Goal: Task Accomplishment & Management: Manage account settings

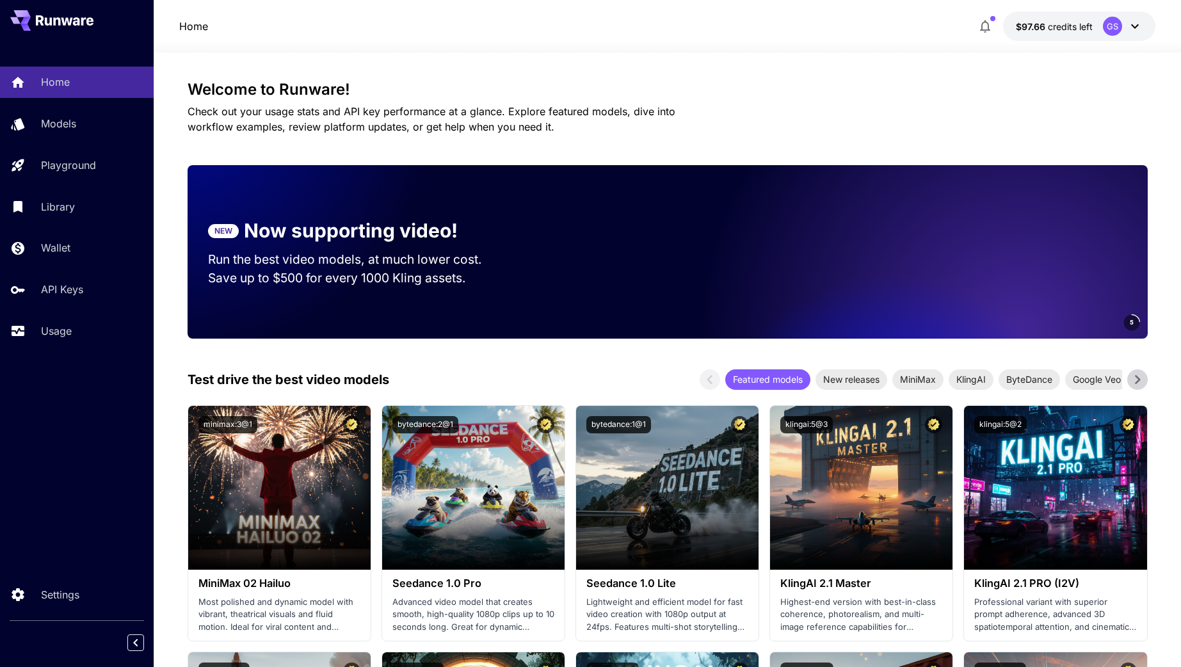
click at [1133, 26] on icon at bounding box center [1135, 26] width 8 height 4
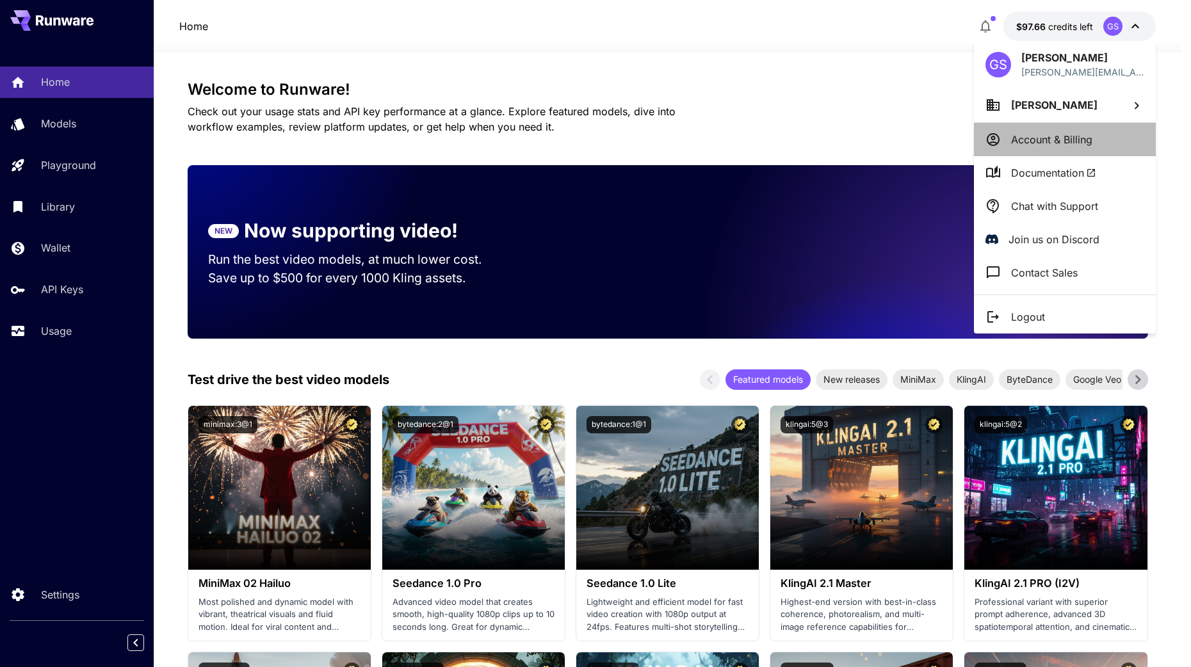
click at [1025, 143] on p "Account & Billing" at bounding box center [1051, 139] width 81 height 15
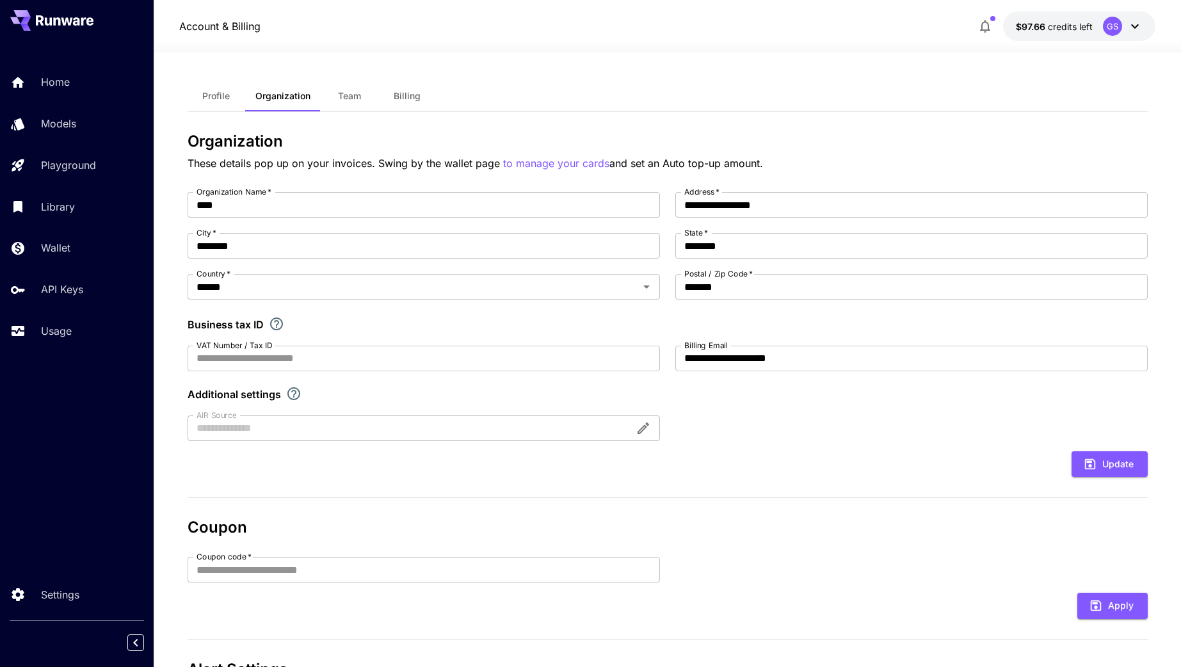
click at [1080, 30] on span "credits left" at bounding box center [1070, 26] width 45 height 11
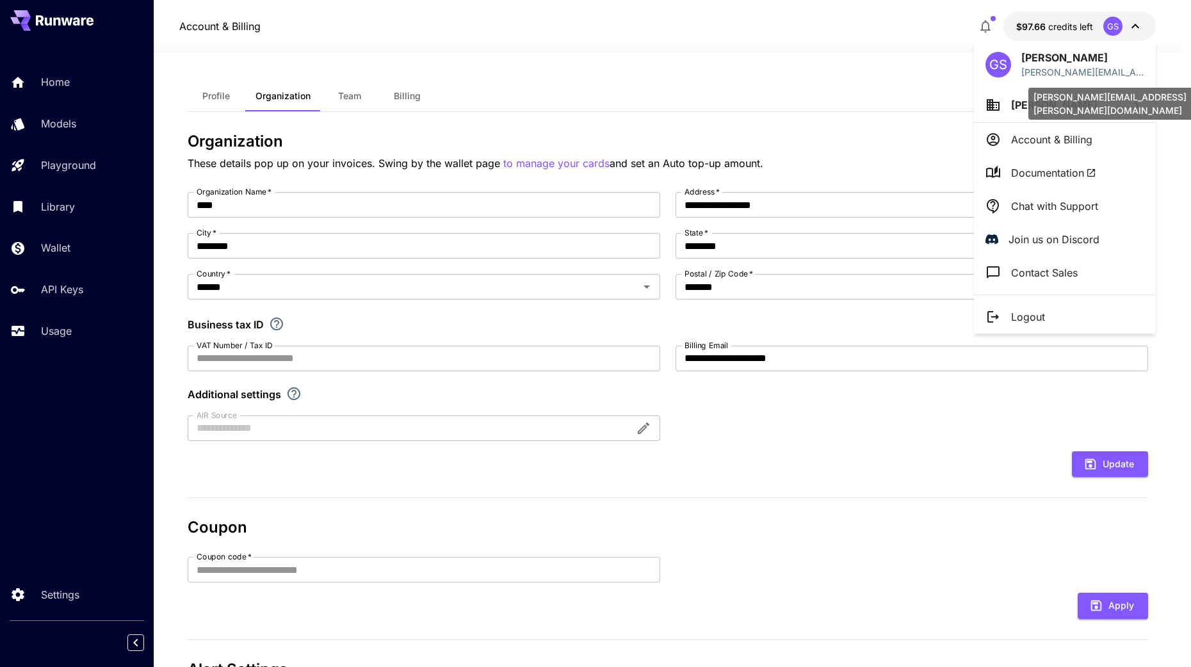
click at [1051, 106] on div "[PERSON_NAME][EMAIL_ADDRESS][PERSON_NAME][DOMAIN_NAME]" at bounding box center [1124, 104] width 192 height 32
click at [1137, 107] on icon at bounding box center [1137, 105] width 4 height 7
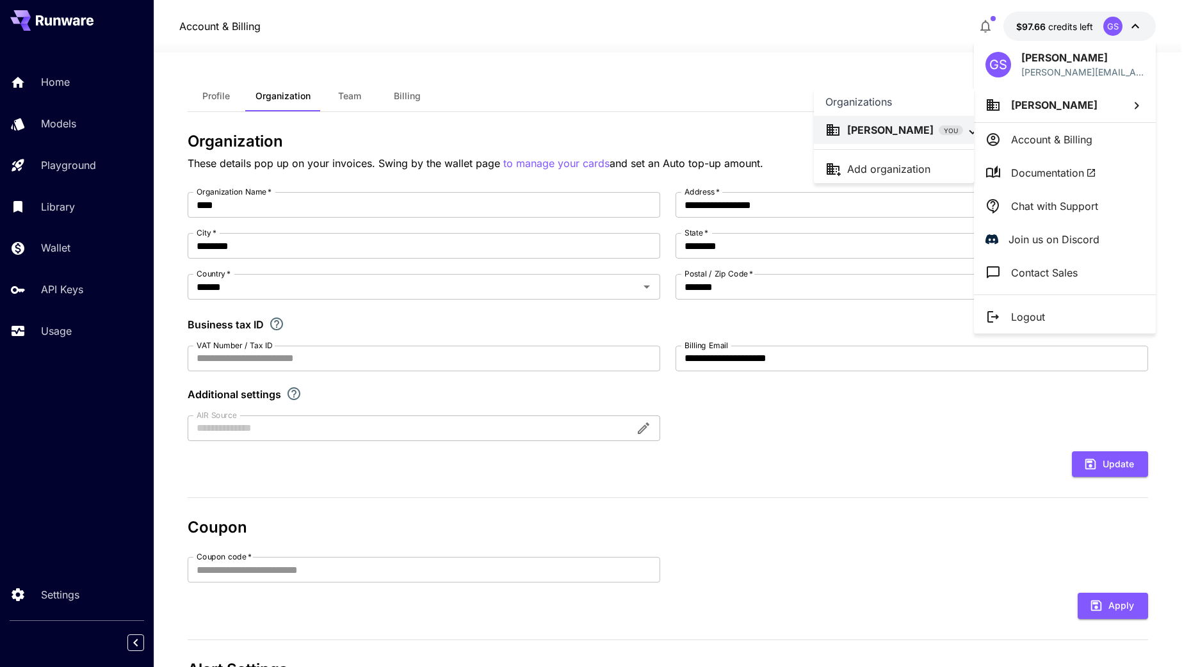
click at [704, 84] on div at bounding box center [595, 333] width 1191 height 667
click at [336, 92] on div at bounding box center [595, 333] width 1191 height 667
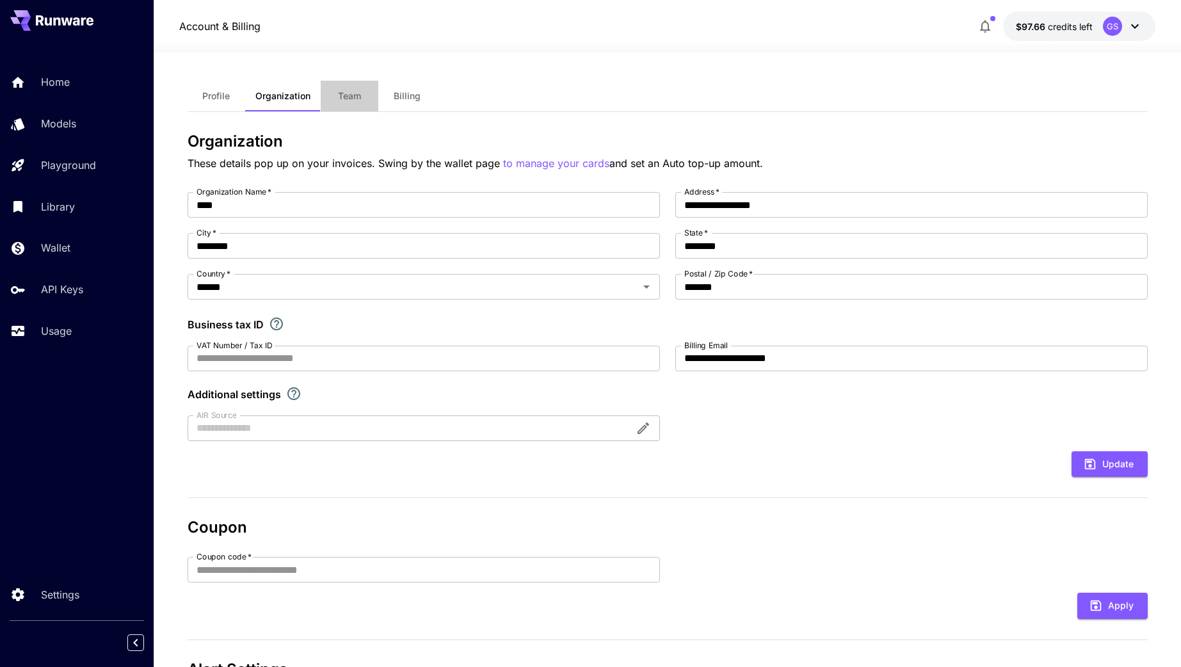
click at [347, 96] on span "Team" at bounding box center [349, 96] width 23 height 12
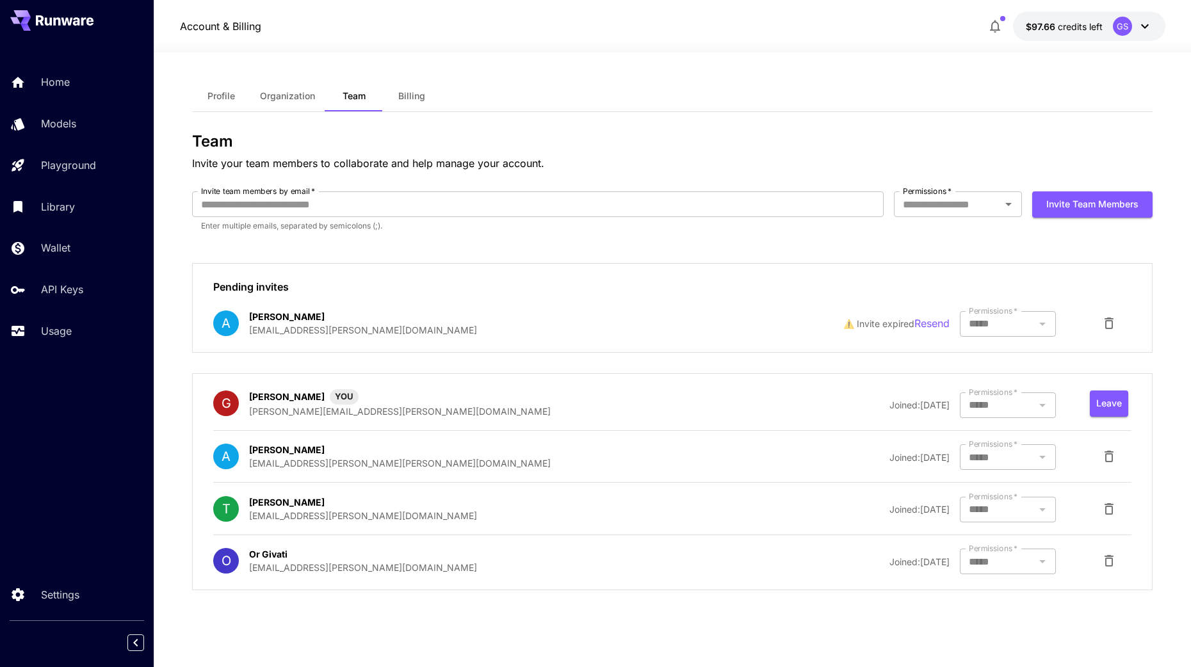
type input "**********"
drag, startPoint x: 292, startPoint y: 291, endPoint x: 183, endPoint y: 286, distance: 108.9
click at [183, 286] on section "**********" at bounding box center [672, 360] width 1037 height 615
click at [574, 273] on div "Pending invites A Amir Glatt amir@duda.co ⚠️ Invite expired Resend Permissions …" at bounding box center [672, 308] width 960 height 90
drag, startPoint x: 345, startPoint y: 334, endPoint x: 251, endPoint y: 316, distance: 95.7
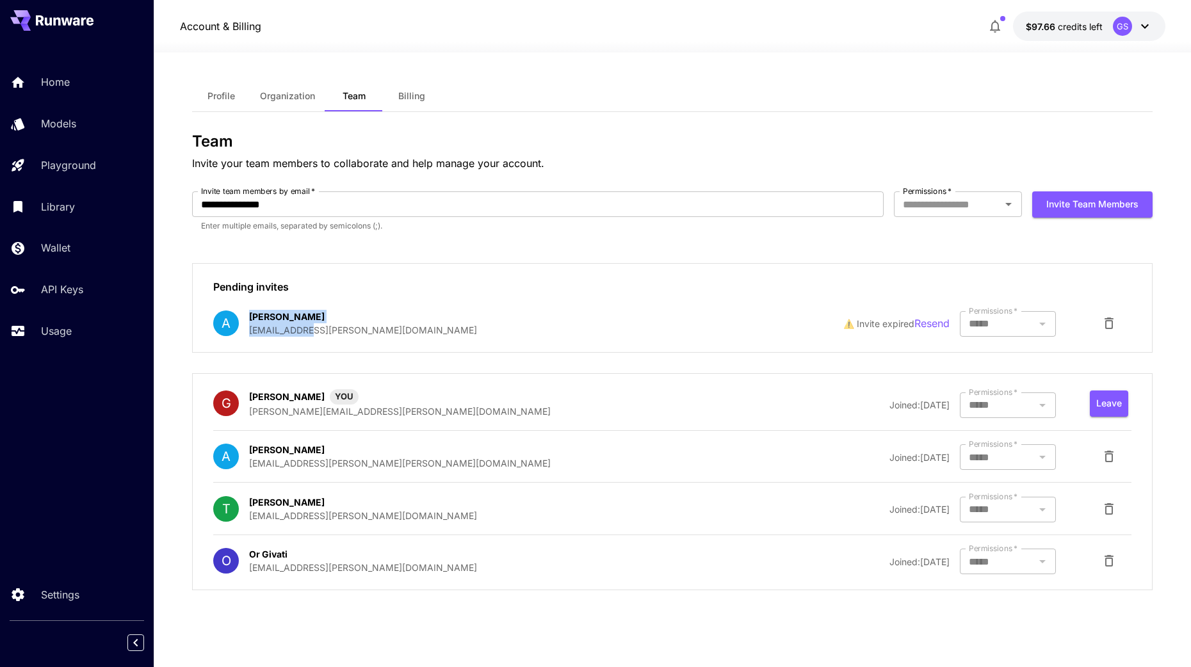
click at [251, 316] on div "A Amir Glatt amir@duda.co" at bounding box center [416, 323] width 406 height 27
click at [420, 310] on div "A Amir Glatt amir@duda.co" at bounding box center [416, 323] width 406 height 27
click at [999, 327] on div at bounding box center [1008, 324] width 96 height 26
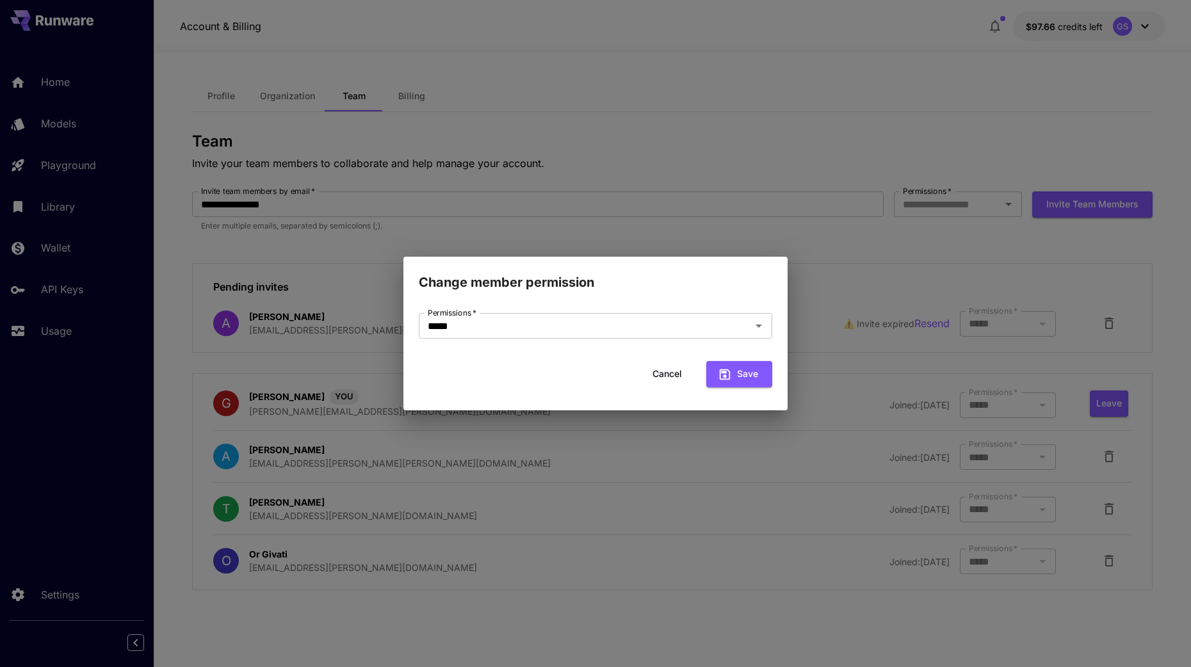
click at [883, 282] on div "Change member permission Permissions   * ***** Permissions   * Cancel Save" at bounding box center [595, 333] width 1191 height 667
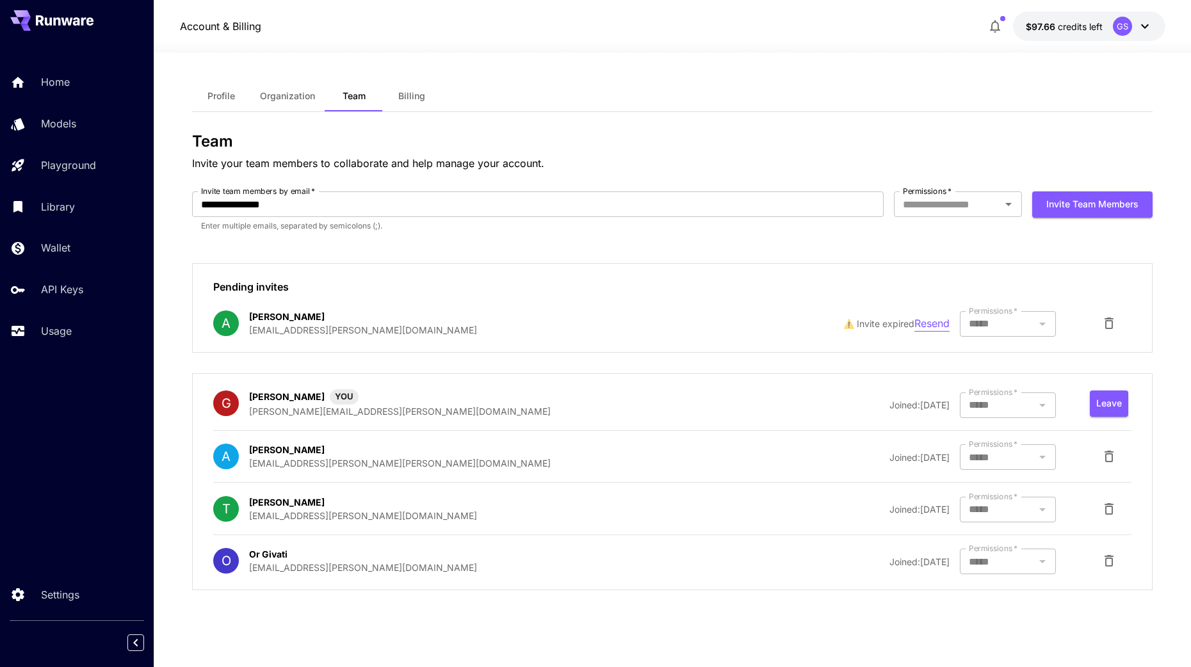
click at [928, 328] on p "Resend" at bounding box center [931, 324] width 35 height 16
click at [930, 322] on p "Resend" at bounding box center [931, 324] width 35 height 16
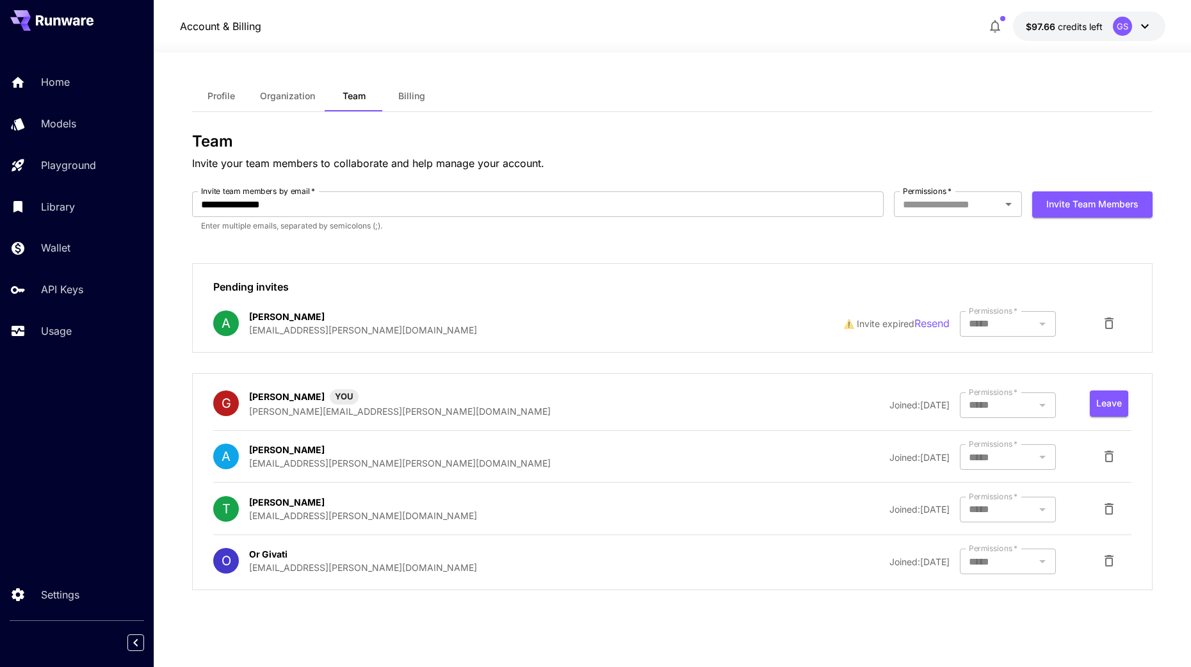
click at [1025, 325] on div at bounding box center [1008, 324] width 96 height 26
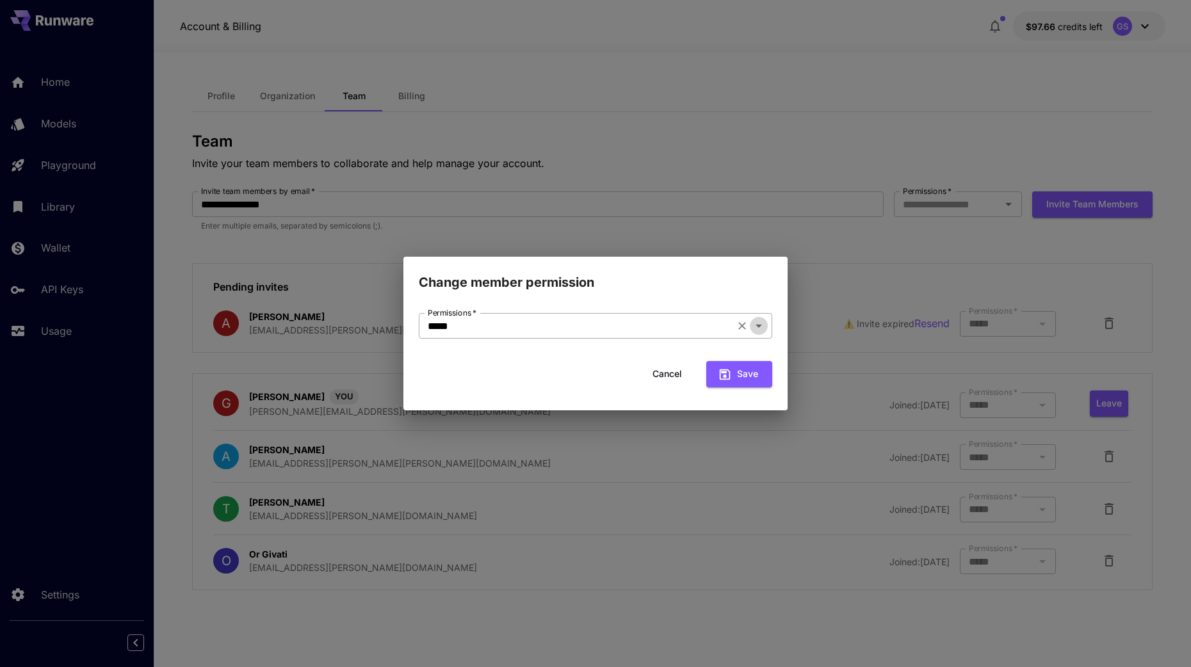
click at [755, 323] on icon "Open" at bounding box center [758, 325] width 15 height 15
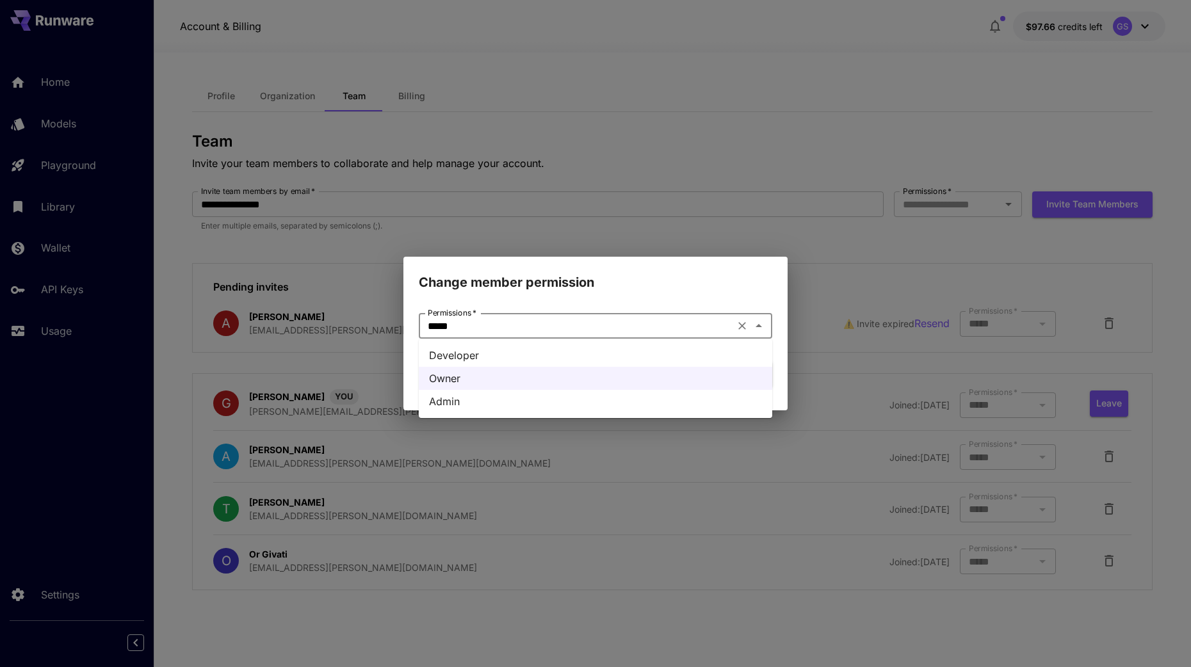
click at [463, 401] on li "Admin" at bounding box center [595, 401] width 353 height 23
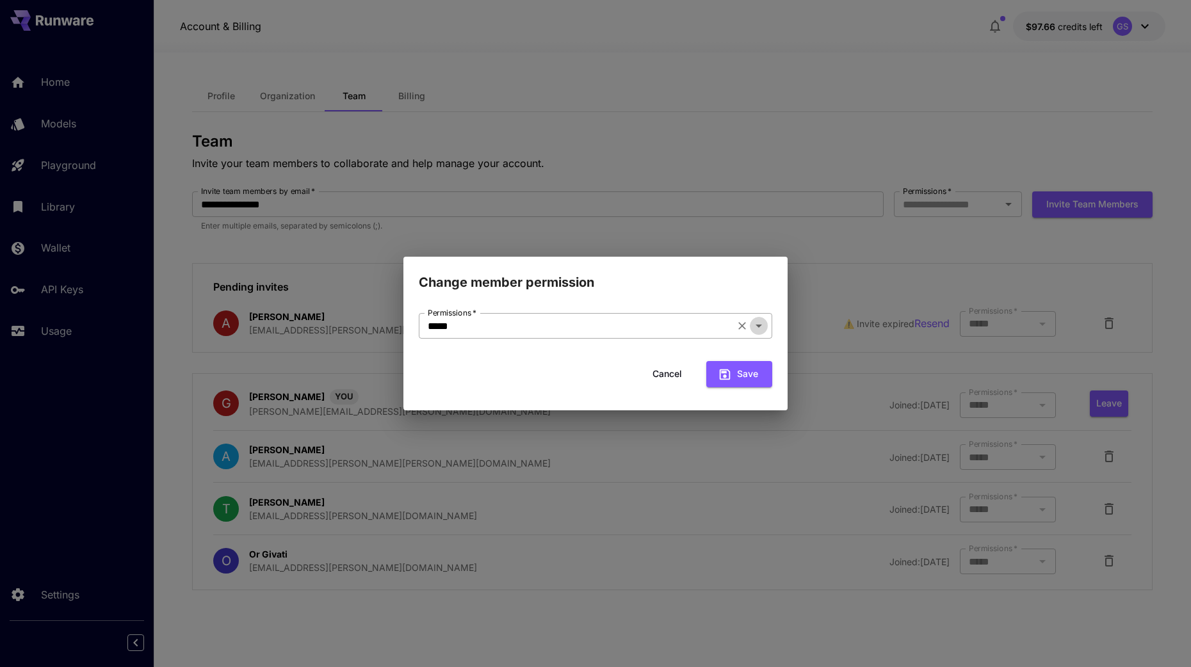
click at [764, 323] on icon "Open" at bounding box center [758, 325] width 15 height 15
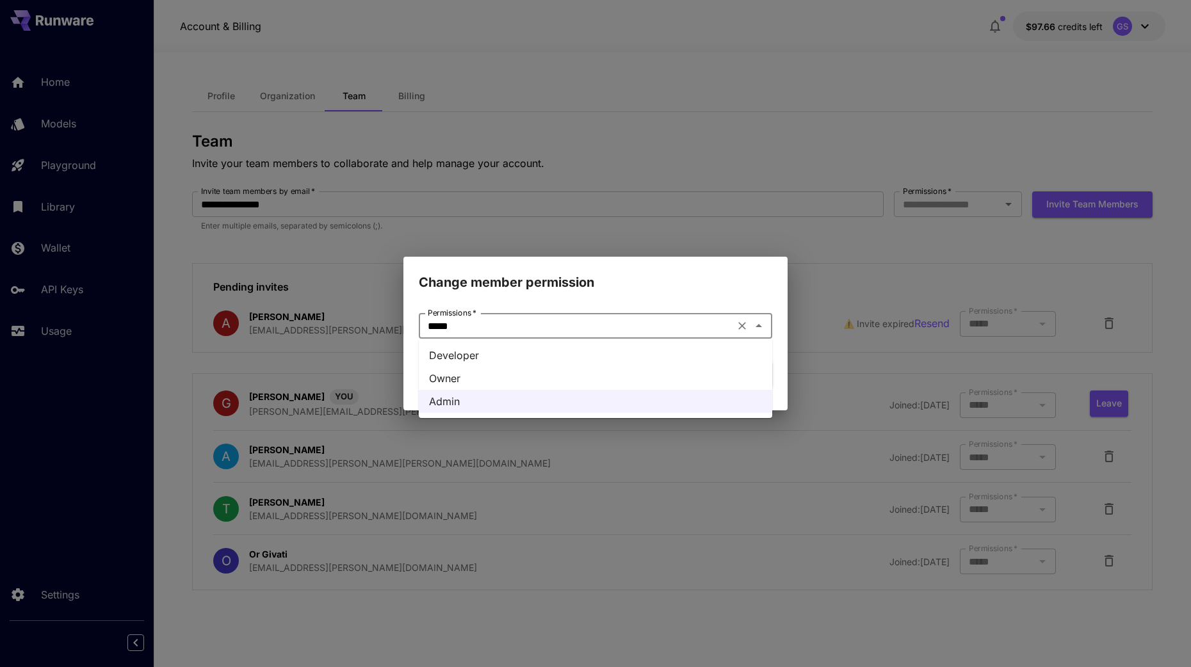
click at [565, 375] on li "Owner" at bounding box center [595, 378] width 353 height 23
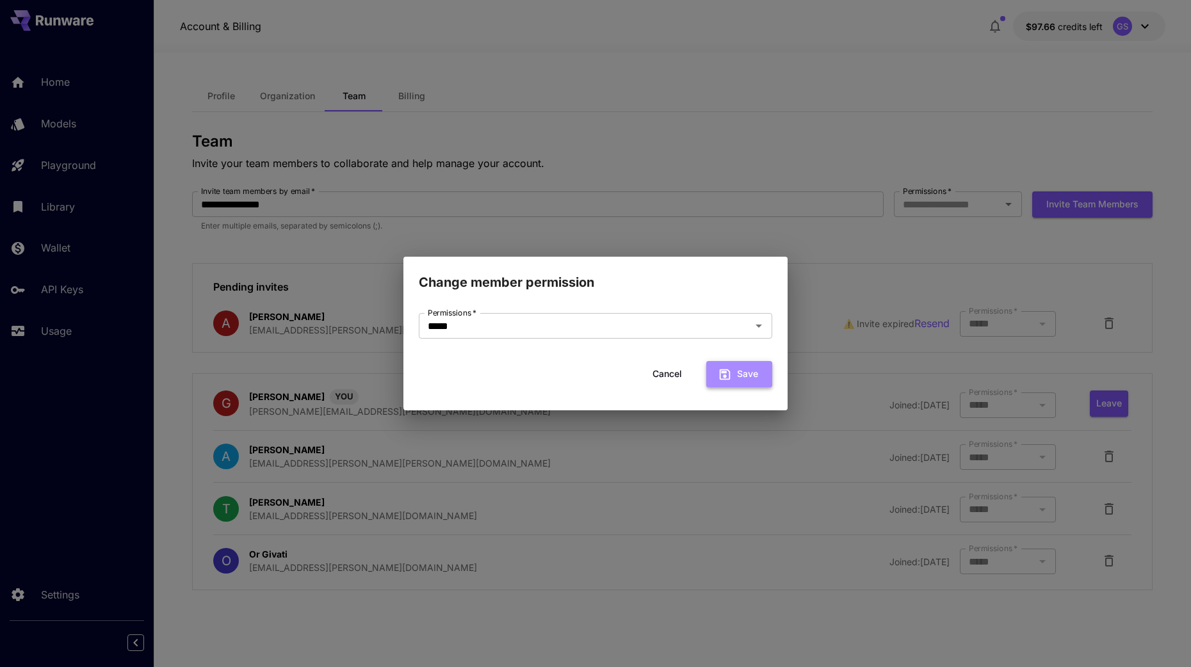
click at [754, 378] on button "Save" at bounding box center [739, 374] width 66 height 26
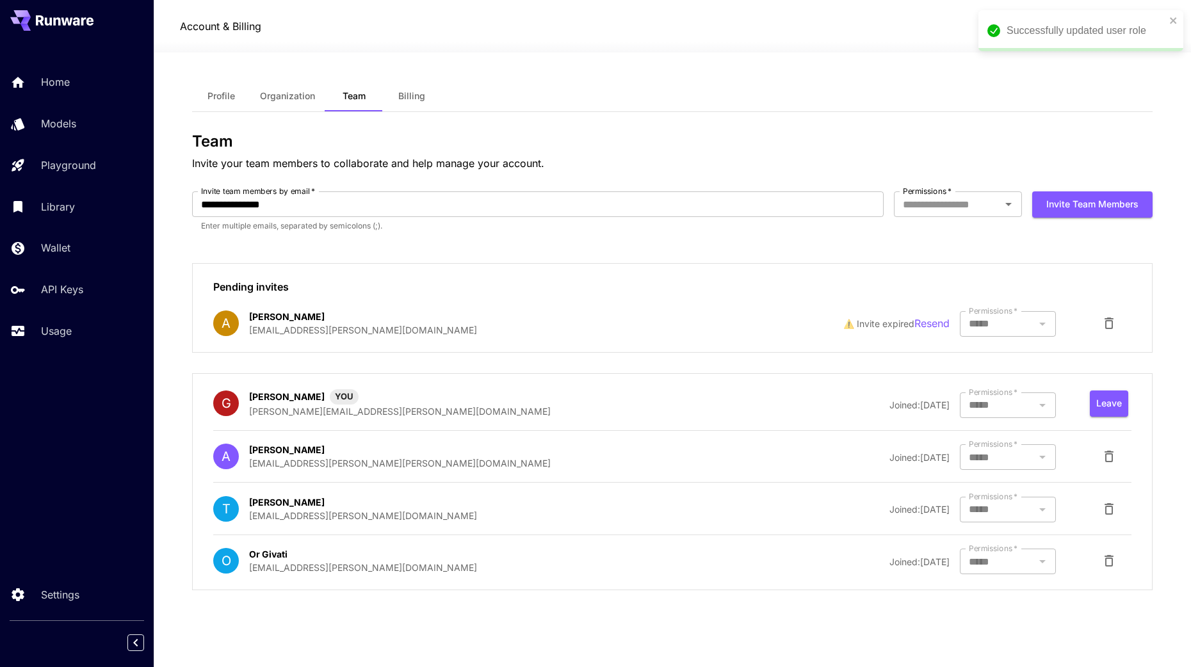
click at [1003, 324] on div at bounding box center [1008, 324] width 96 height 26
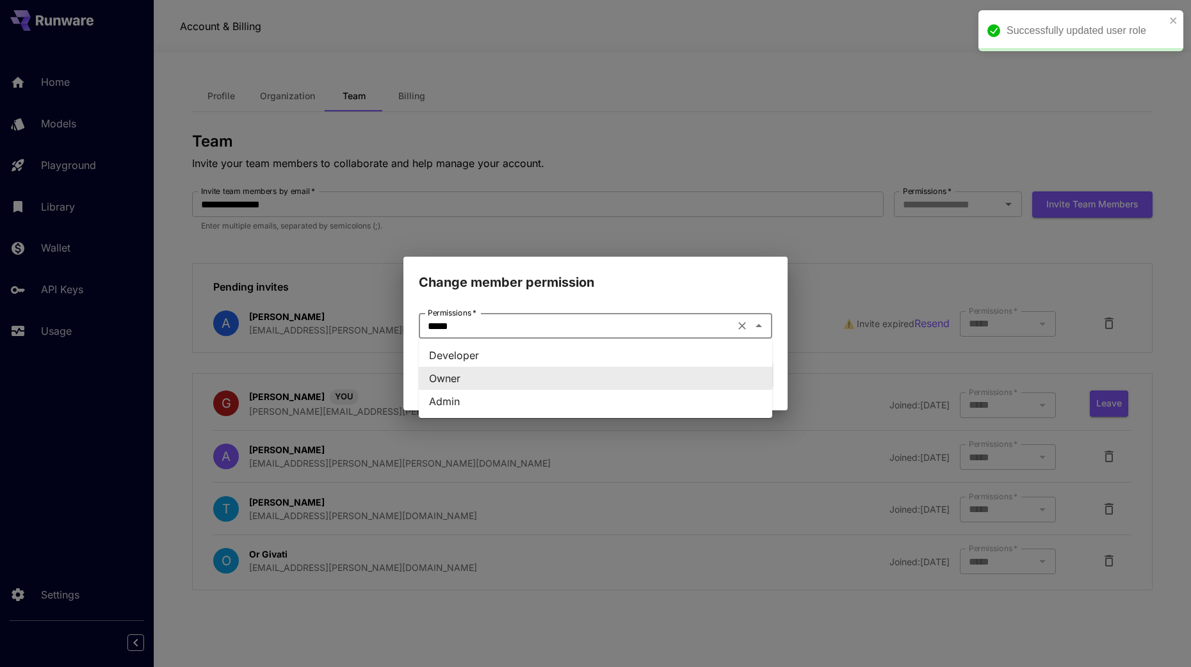
drag, startPoint x: 616, startPoint y: 319, endPoint x: 612, endPoint y: 325, distance: 7.3
click at [616, 318] on input "*****" at bounding box center [577, 326] width 308 height 18
click at [490, 401] on li "Admin" at bounding box center [595, 401] width 353 height 23
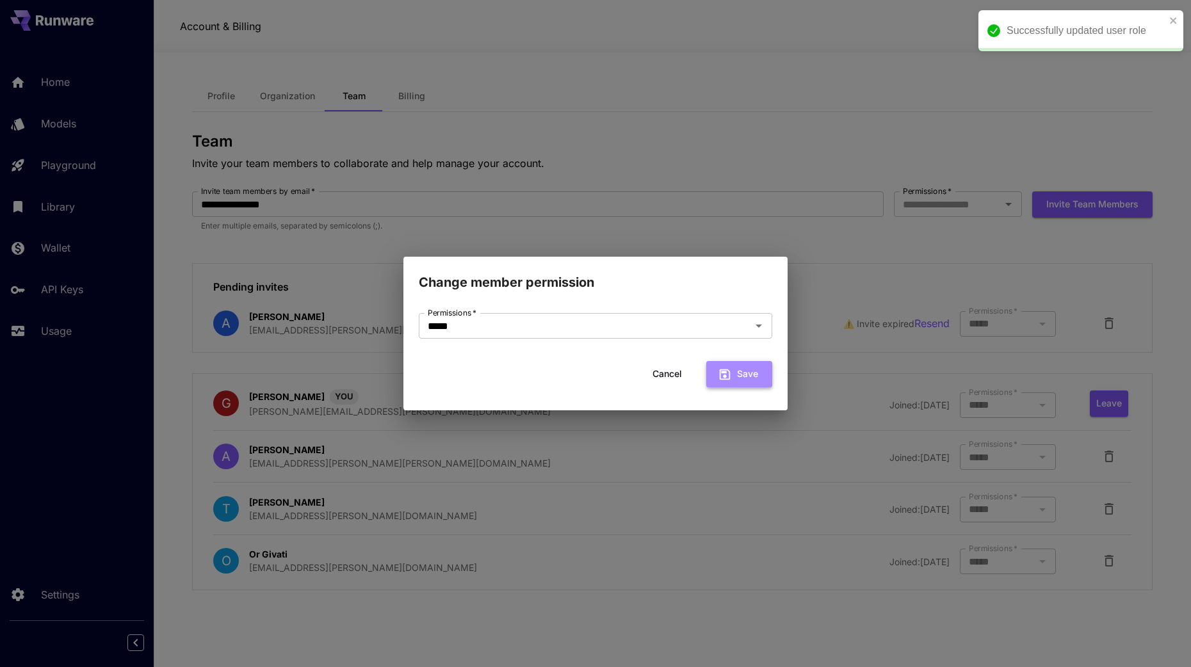
click at [749, 364] on button "Save" at bounding box center [739, 374] width 66 height 26
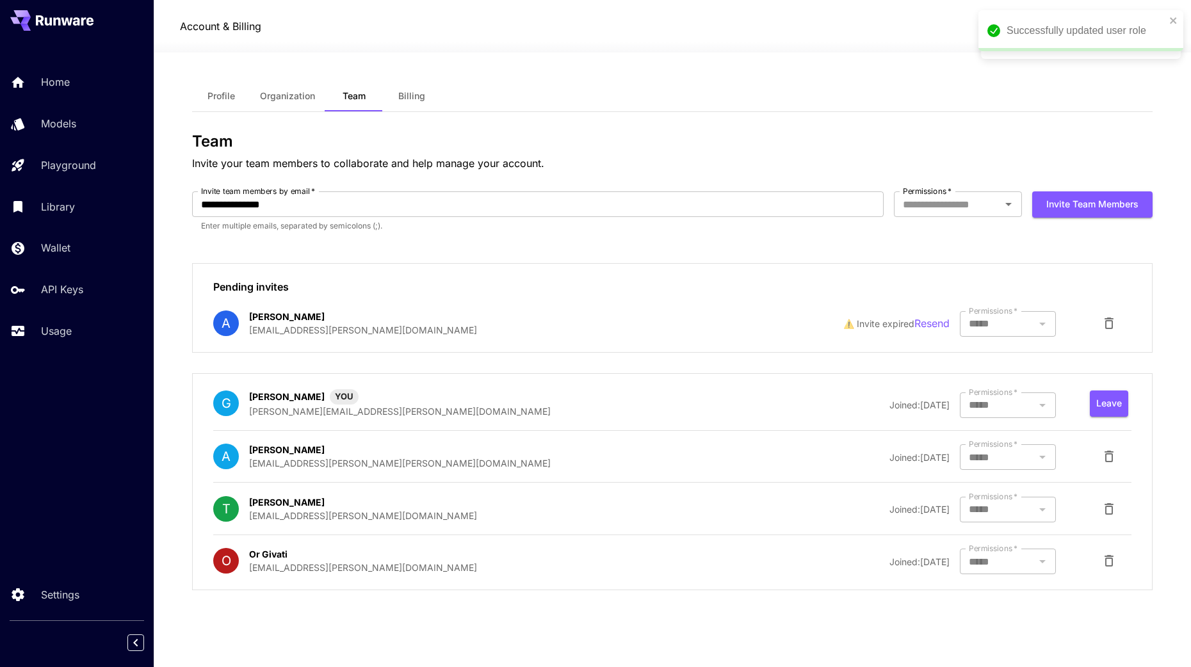
click at [1053, 321] on div at bounding box center [1008, 324] width 96 height 26
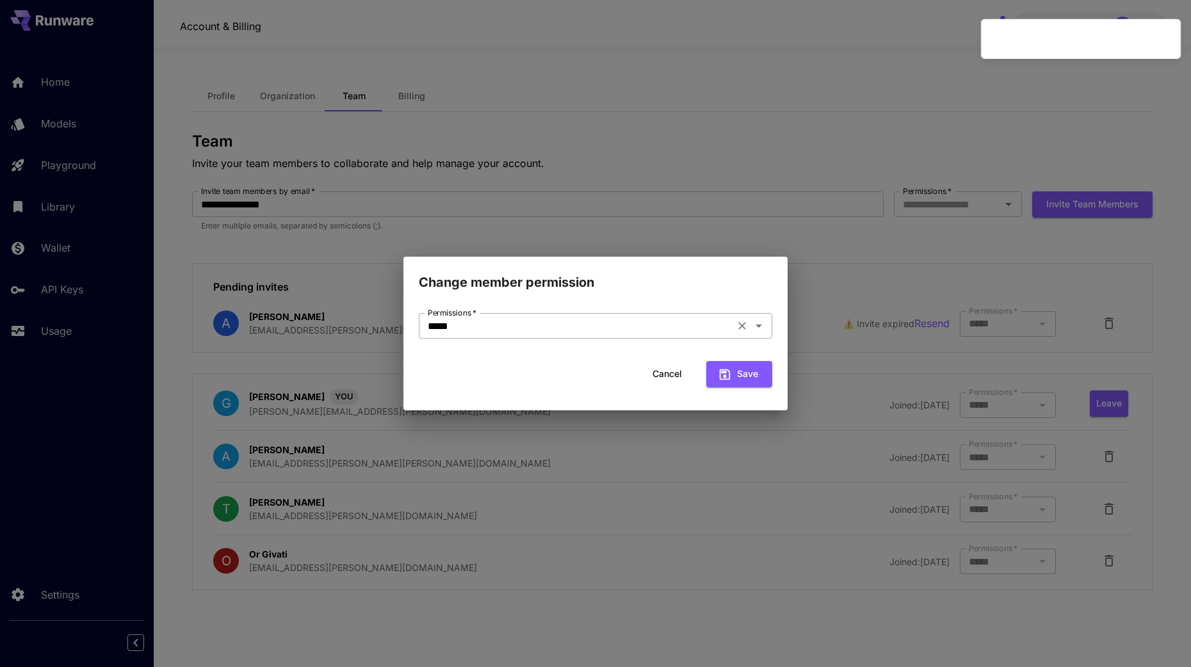
click at [768, 328] on div "***** Permissions   *" at bounding box center [595, 326] width 353 height 26
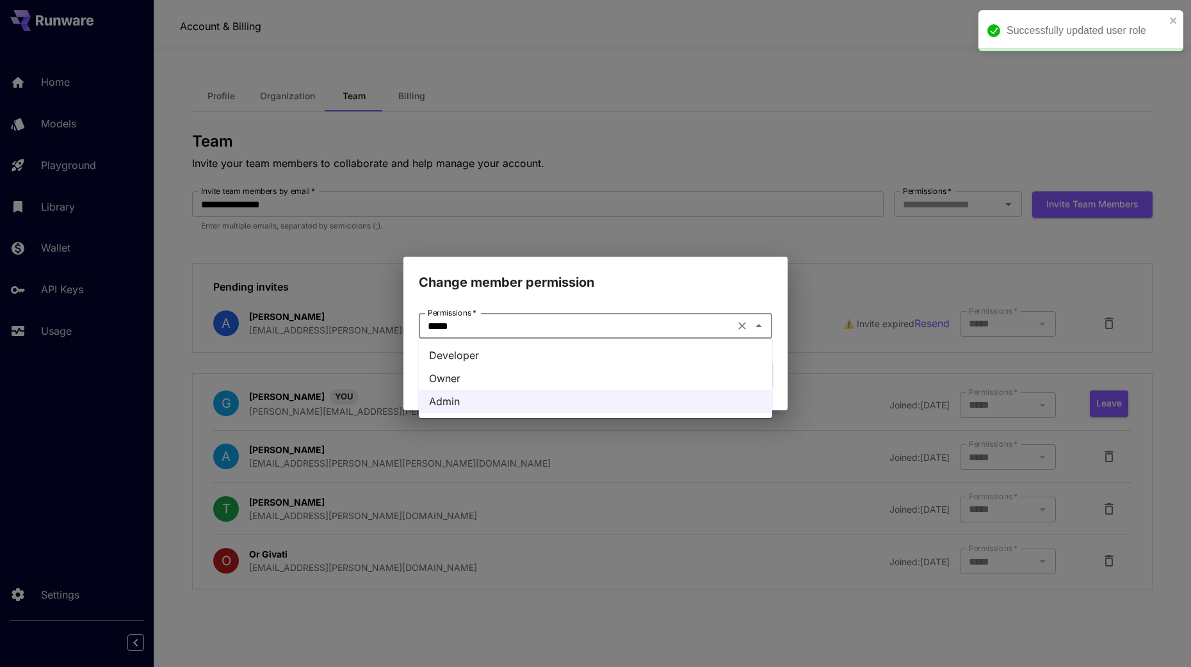
click at [540, 377] on li "Owner" at bounding box center [595, 378] width 353 height 23
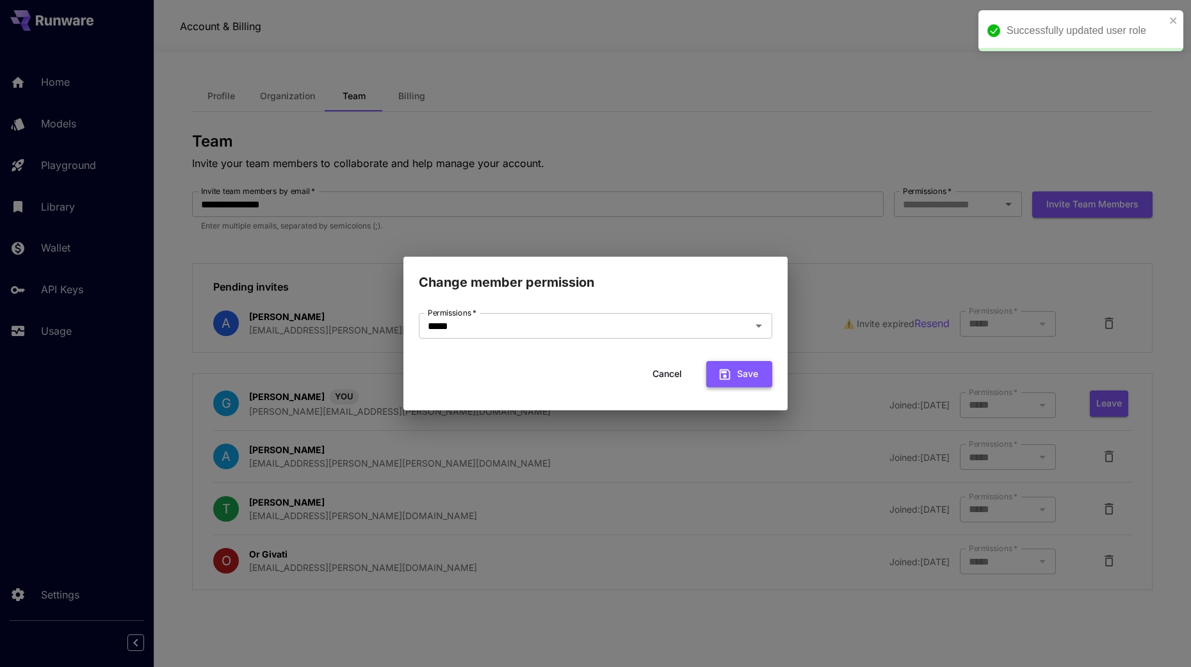
click at [759, 368] on button "Save" at bounding box center [739, 374] width 66 height 26
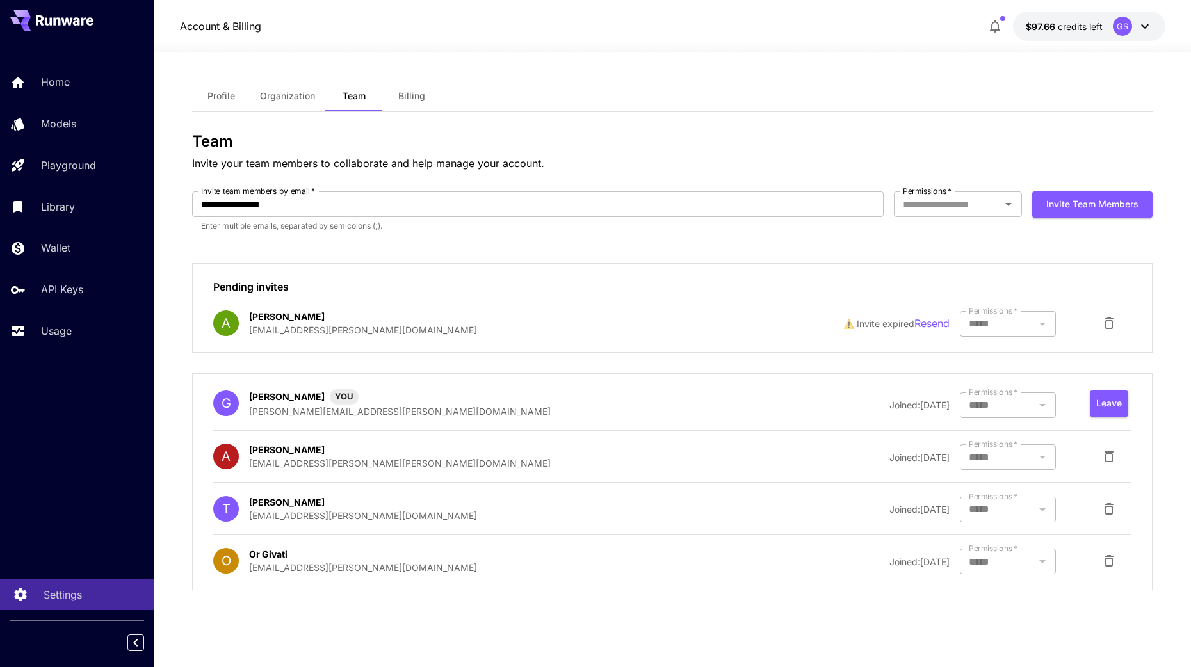
click at [67, 596] on p "Settings" at bounding box center [63, 594] width 38 height 15
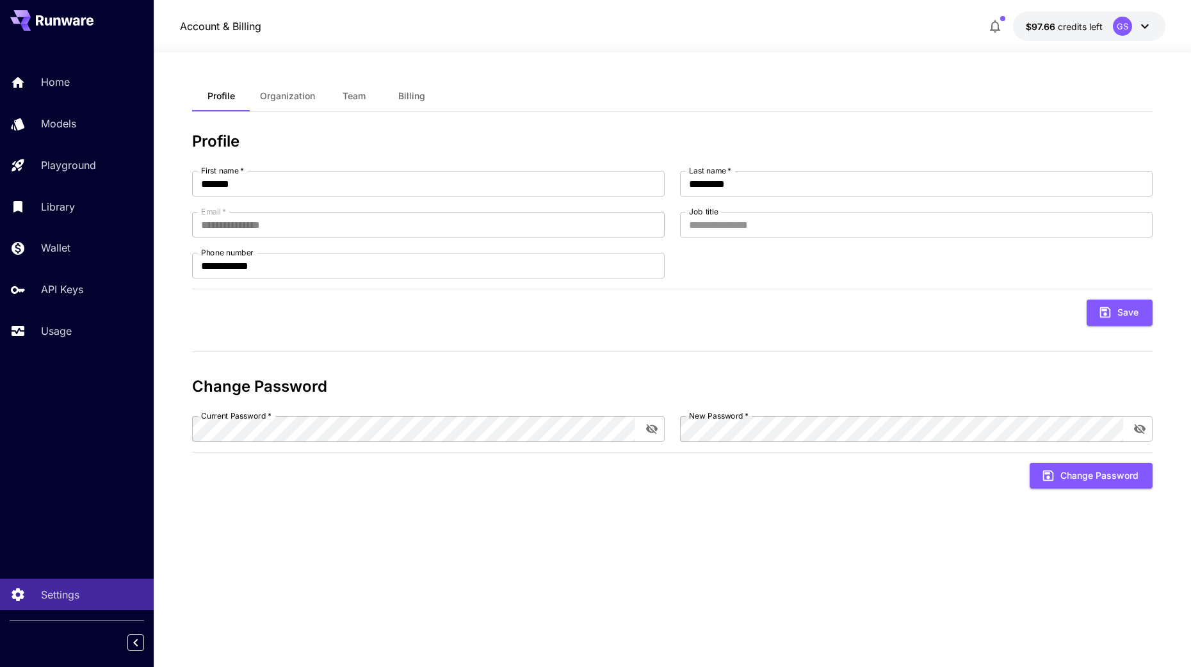
click at [423, 99] on span "Billing" at bounding box center [411, 96] width 27 height 12
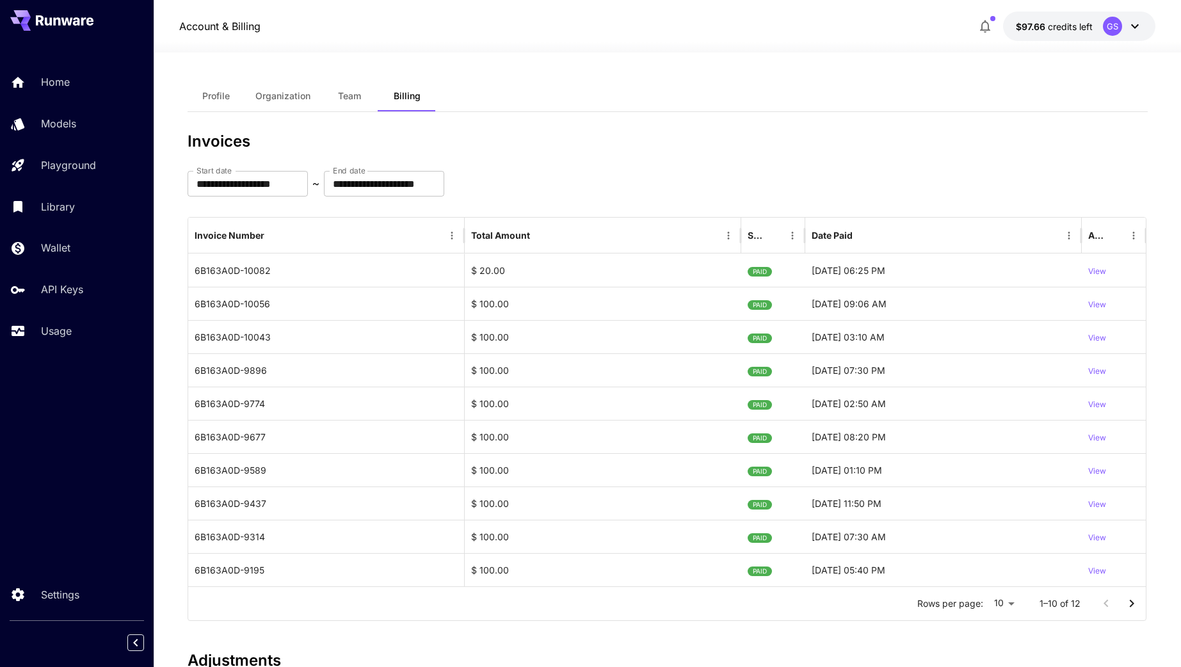
click at [265, 93] on span "Organization" at bounding box center [282, 96] width 55 height 12
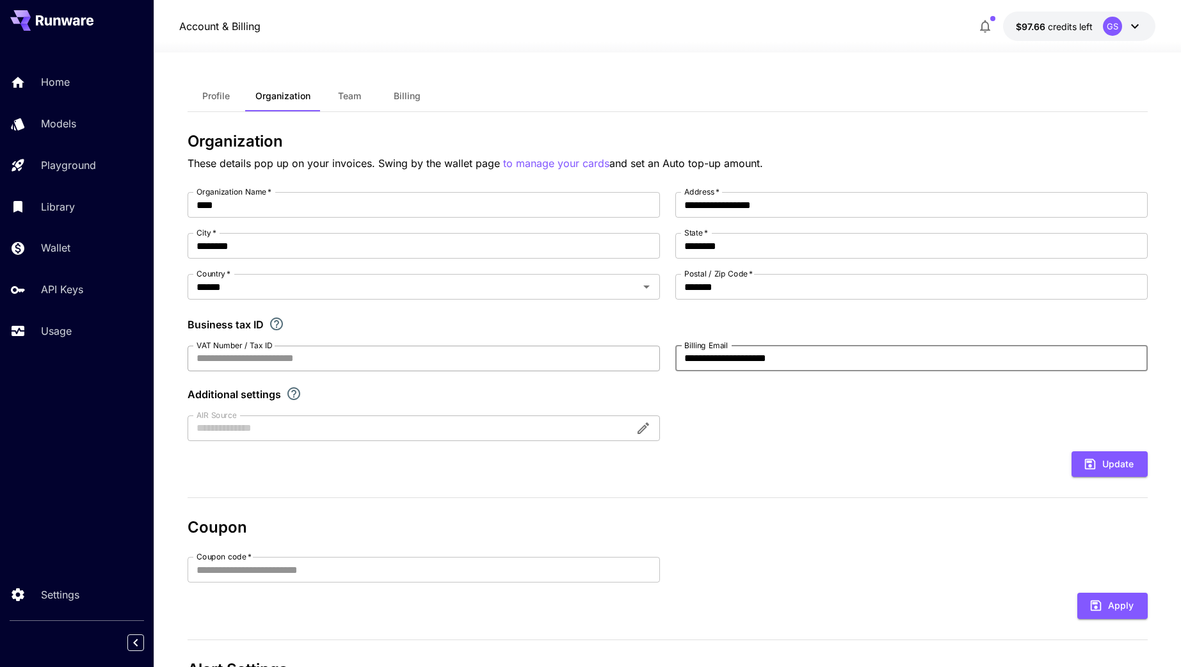
drag, startPoint x: 823, startPoint y: 355, endPoint x: 620, endPoint y: 355, distance: 203.0
click at [620, 355] on div "**********" at bounding box center [668, 316] width 960 height 249
click at [761, 400] on div "Additional settings" at bounding box center [668, 394] width 960 height 15
click at [58, 332] on p "Usage" at bounding box center [59, 330] width 31 height 15
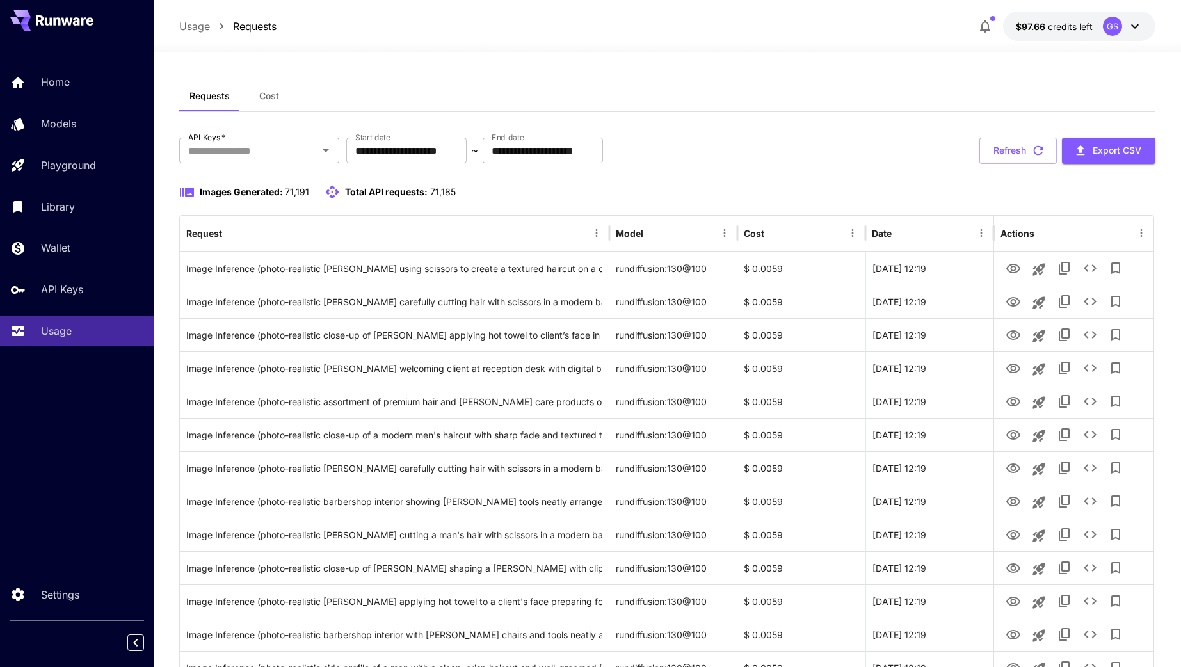
click at [267, 96] on span "Cost" at bounding box center [269, 96] width 20 height 12
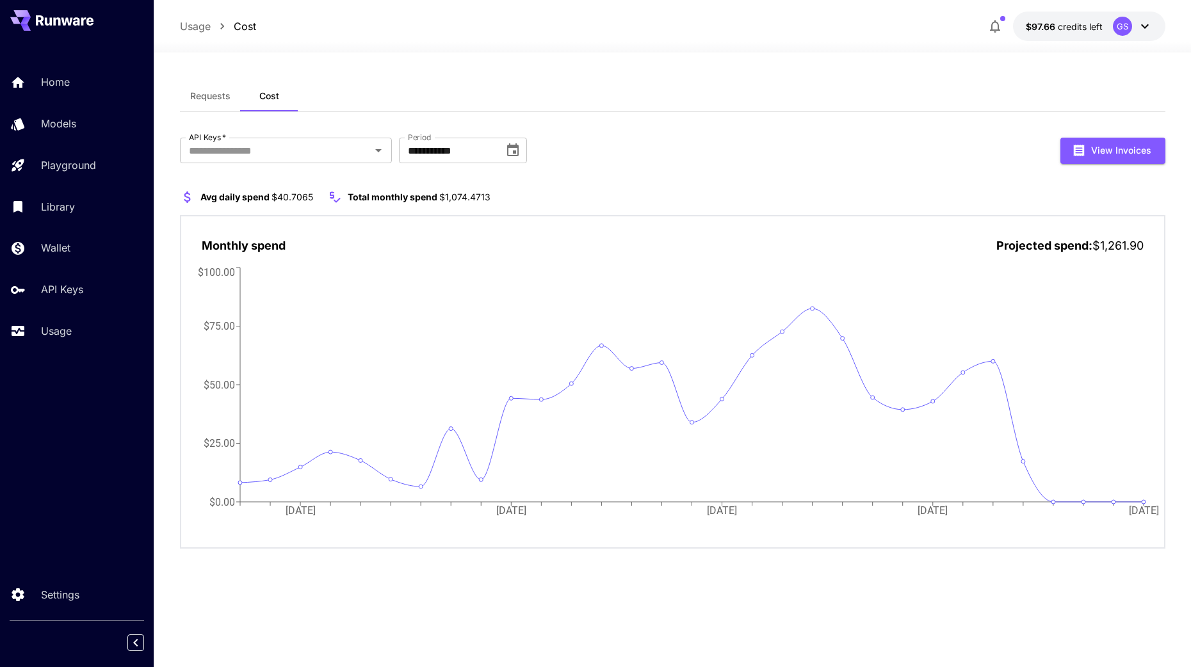
click at [282, 199] on span "$40.7065" at bounding box center [292, 196] width 42 height 11
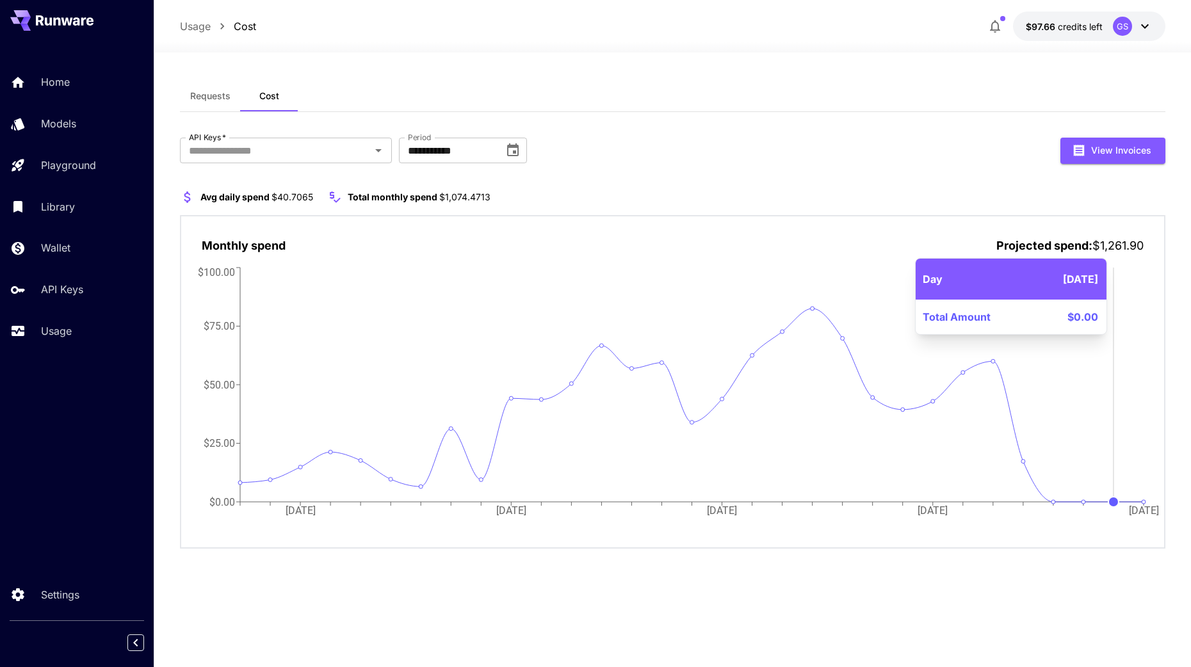
click at [1110, 404] on icon "03 Aug 10 Aug 17 Aug 24 Aug 31 Aug $0.00 $25.00 $50.00 $75.00 $100.00" at bounding box center [673, 399] width 942 height 270
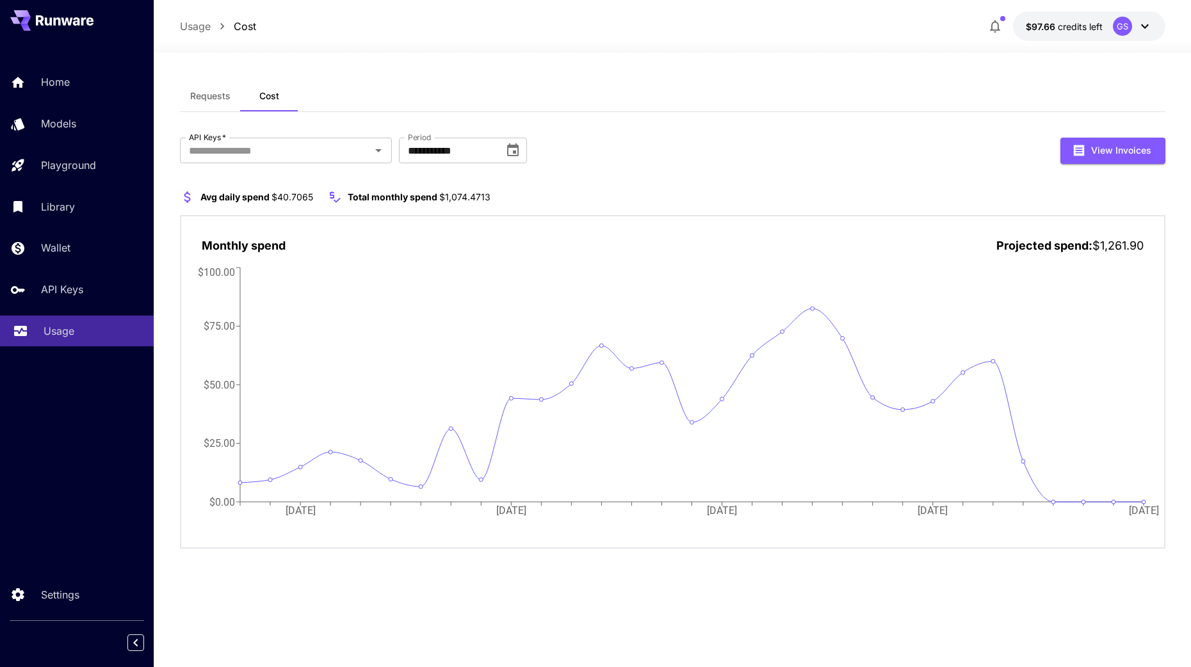
click at [51, 330] on p "Usage" at bounding box center [59, 330] width 31 height 15
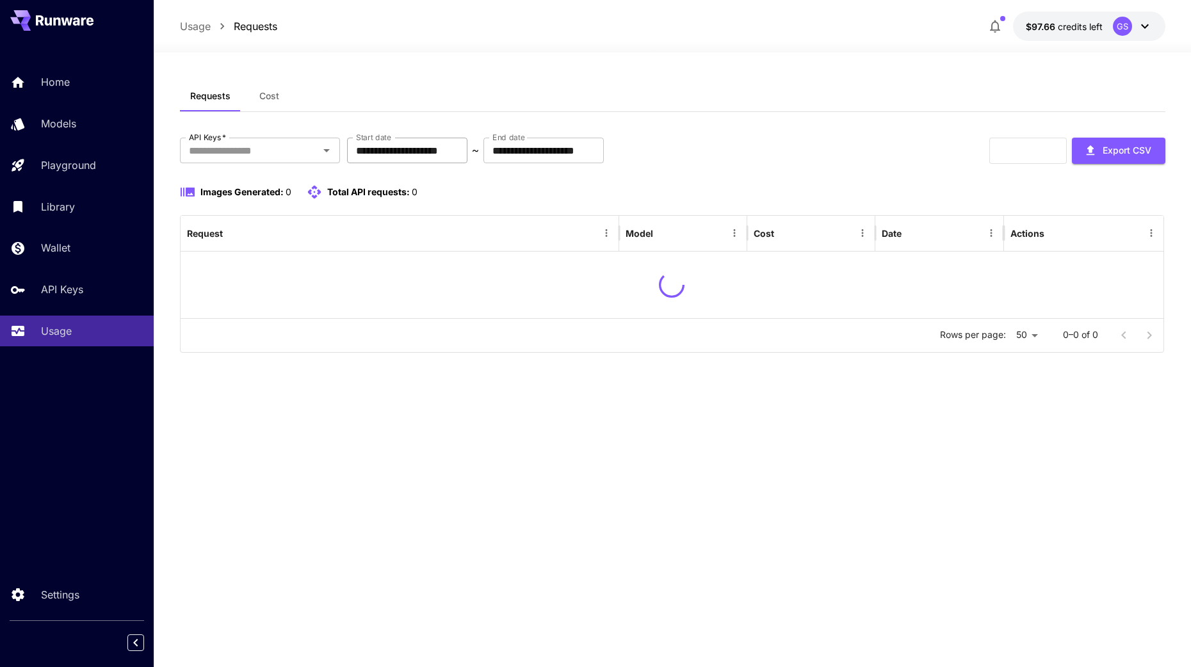
click at [399, 152] on input "**********" at bounding box center [407, 151] width 120 height 26
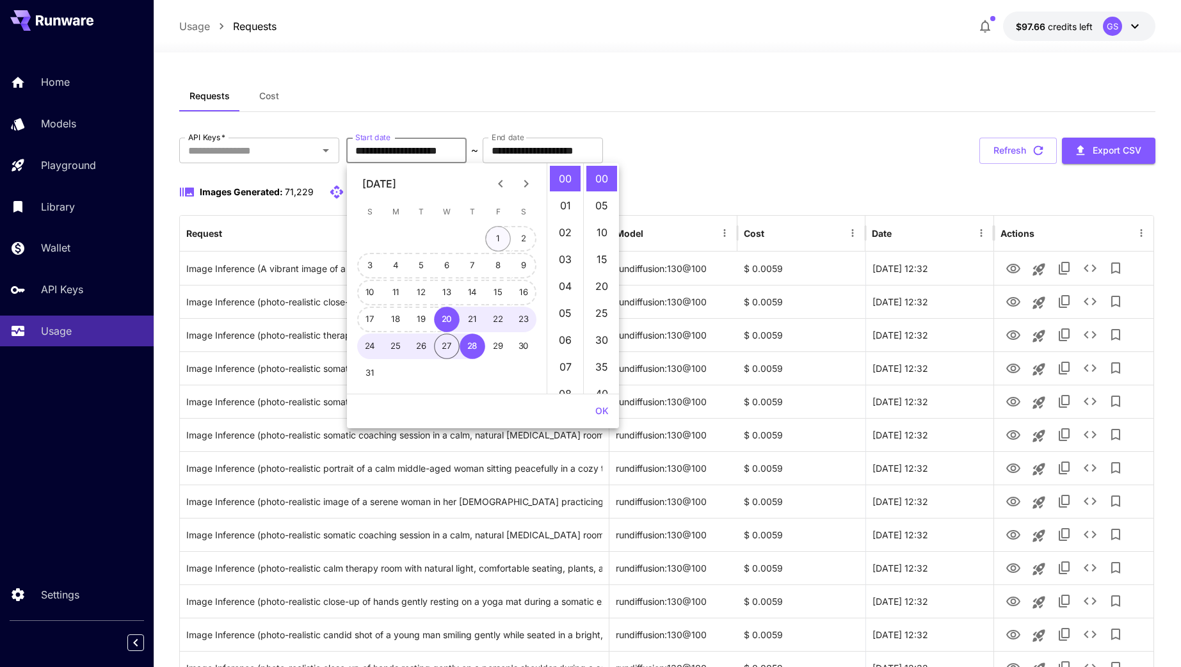
click at [496, 241] on button "1" at bounding box center [498, 239] width 26 height 26
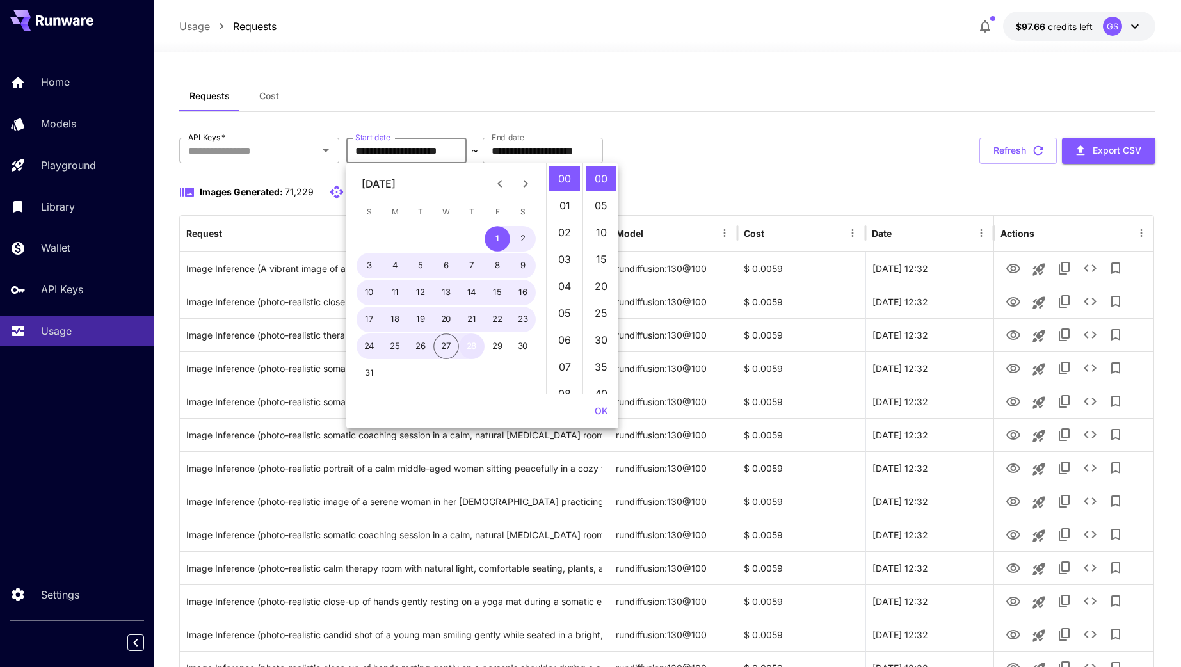
click at [472, 346] on button "28" at bounding box center [472, 347] width 26 height 26
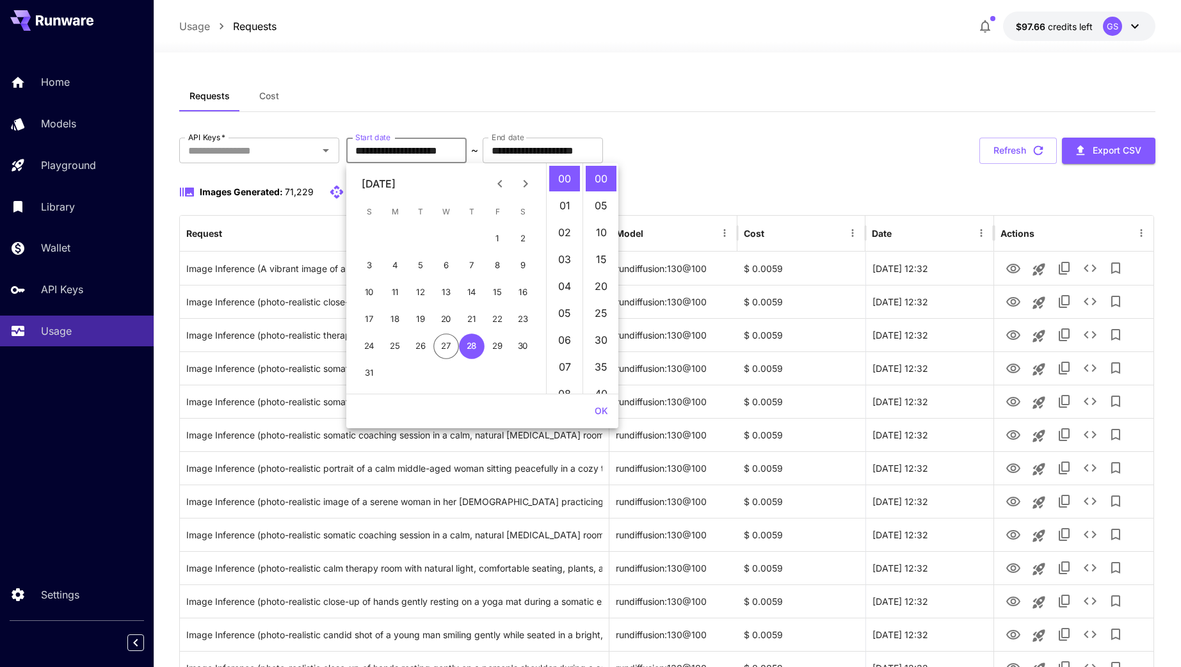
click at [783, 191] on div "Images Generated: 71,229 Total API requests: 71,223" at bounding box center [667, 191] width 976 height 15
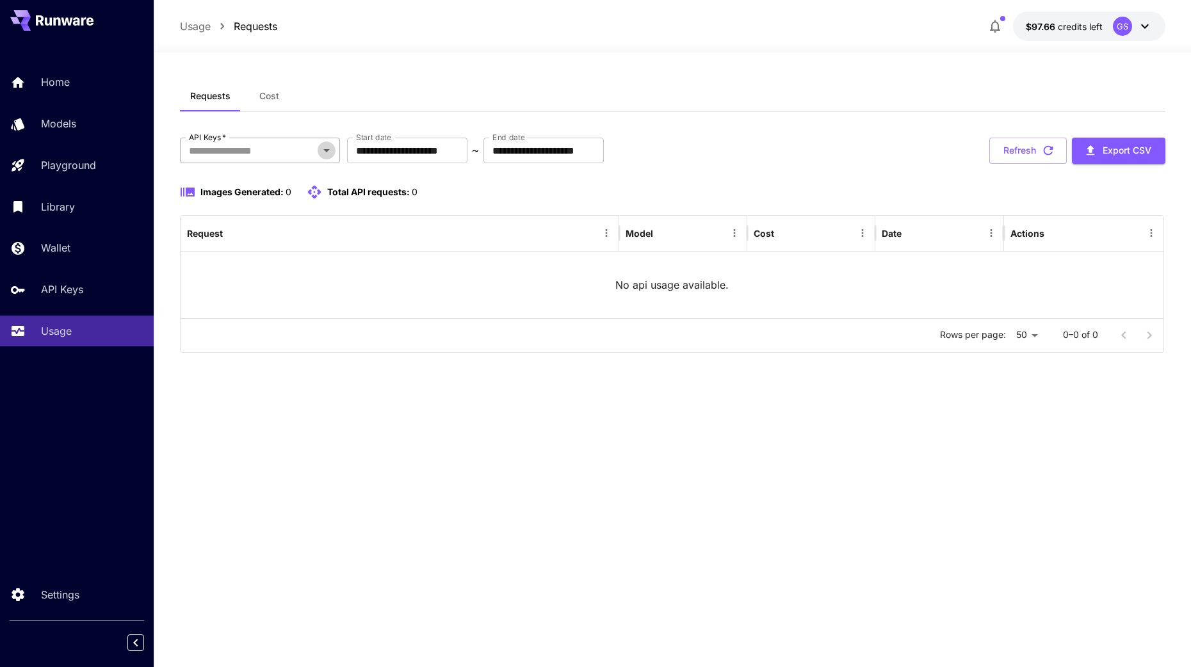
click at [318, 146] on button "Open" at bounding box center [327, 151] width 18 height 18
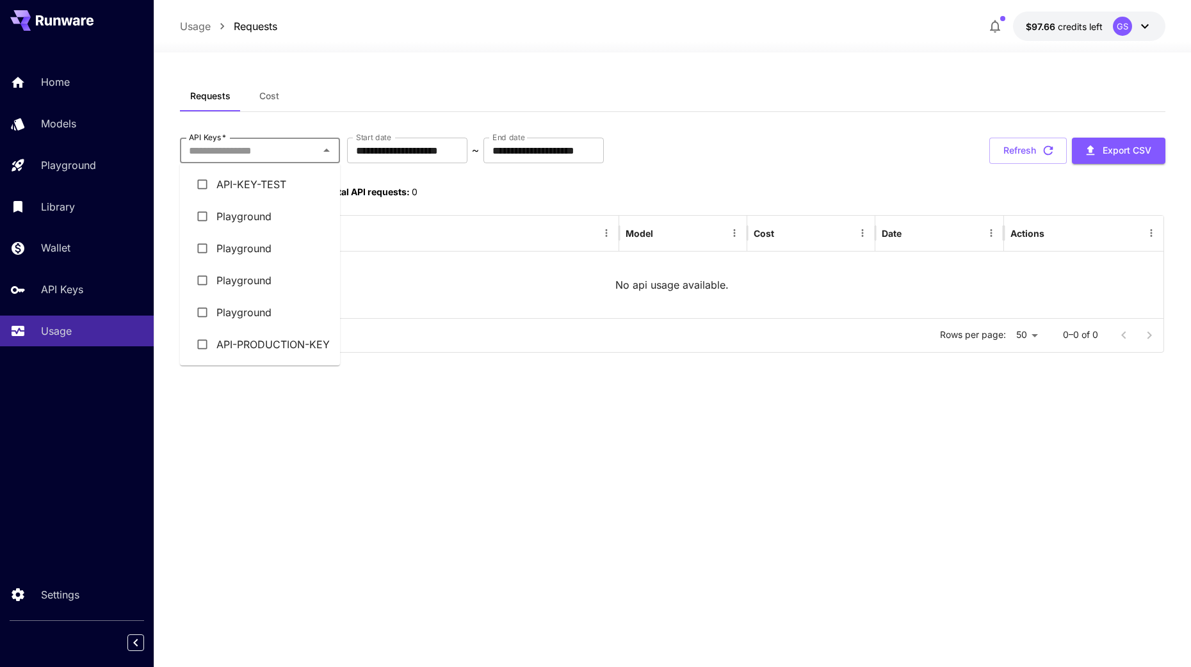
click at [239, 336] on li "API-PRODUCTION-KEY" at bounding box center [260, 344] width 160 height 32
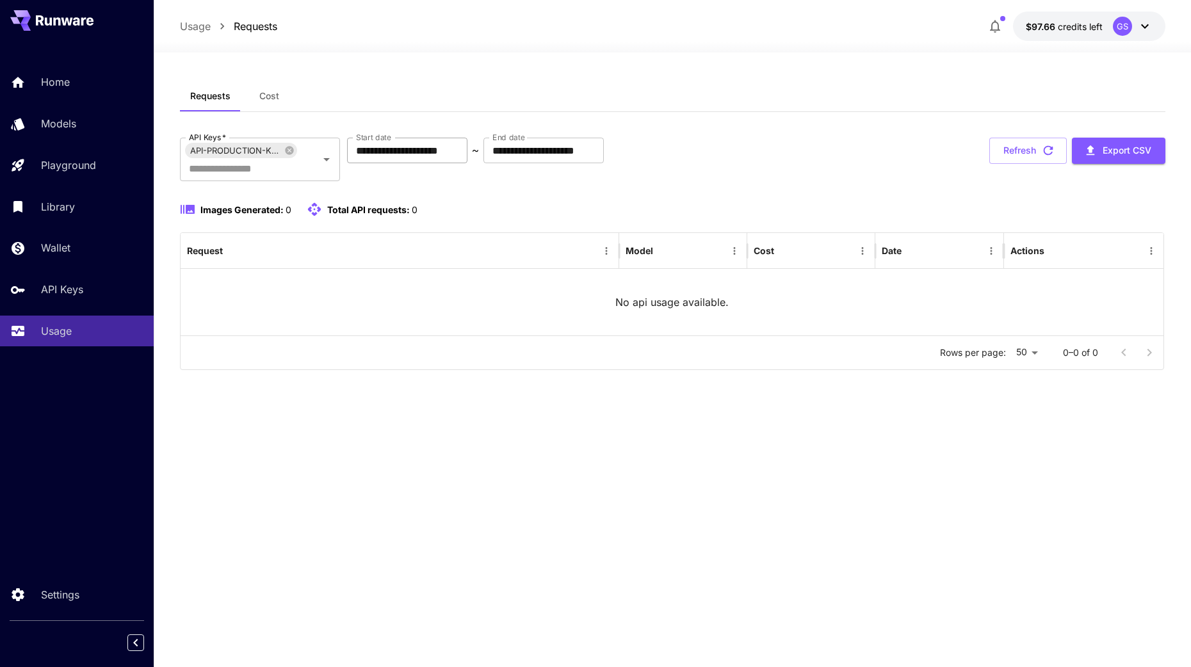
click at [443, 143] on input "**********" at bounding box center [407, 151] width 120 height 26
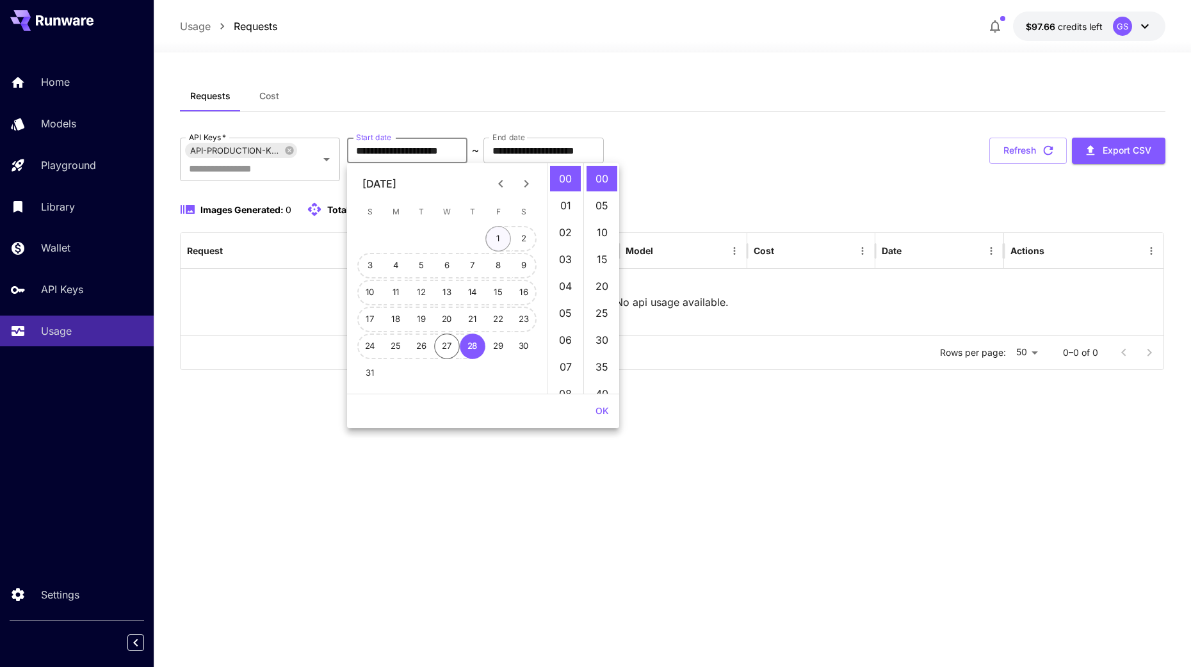
click at [496, 241] on button "1" at bounding box center [498, 239] width 26 height 26
type input "**********"
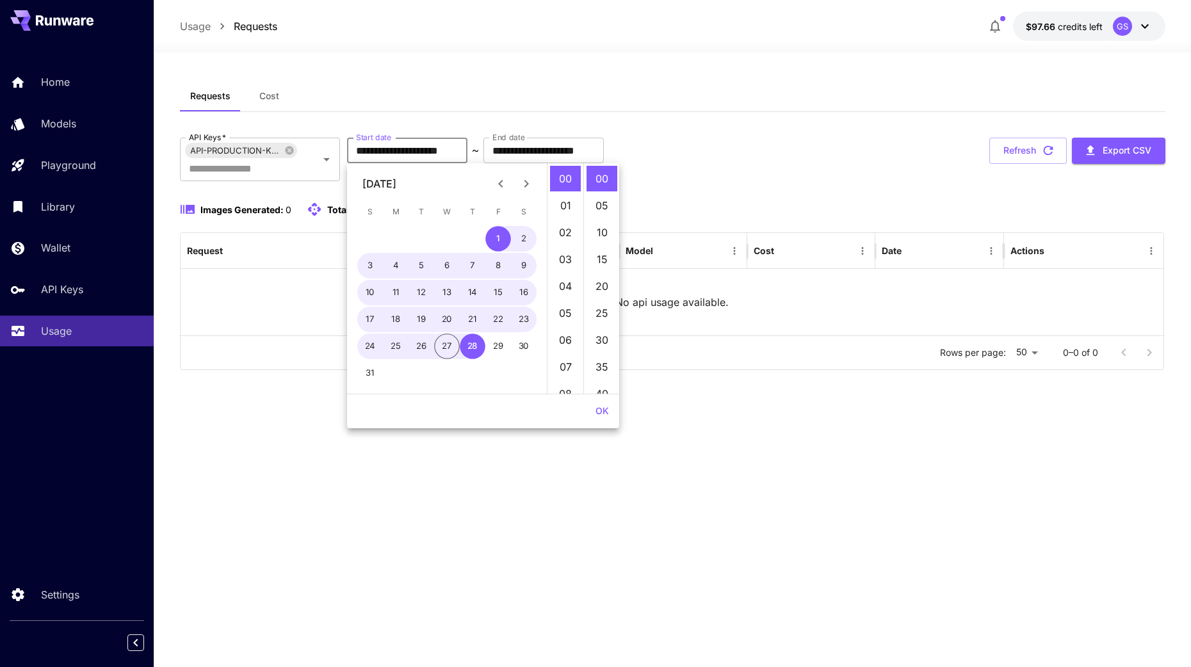
click at [793, 201] on div "**********" at bounding box center [672, 254] width 985 height 232
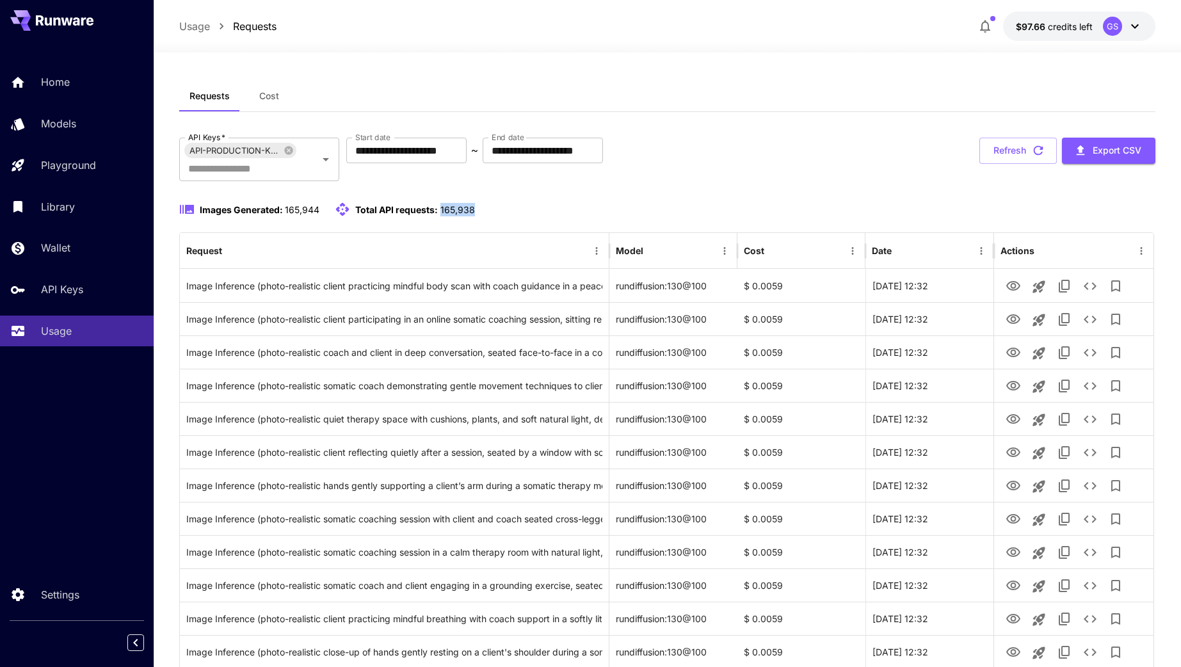
drag, startPoint x: 440, startPoint y: 211, endPoint x: 483, endPoint y: 211, distance: 43.5
click at [483, 211] on div "Images Generated: 165,944 Total API requests: 165,938" at bounding box center [667, 209] width 976 height 15
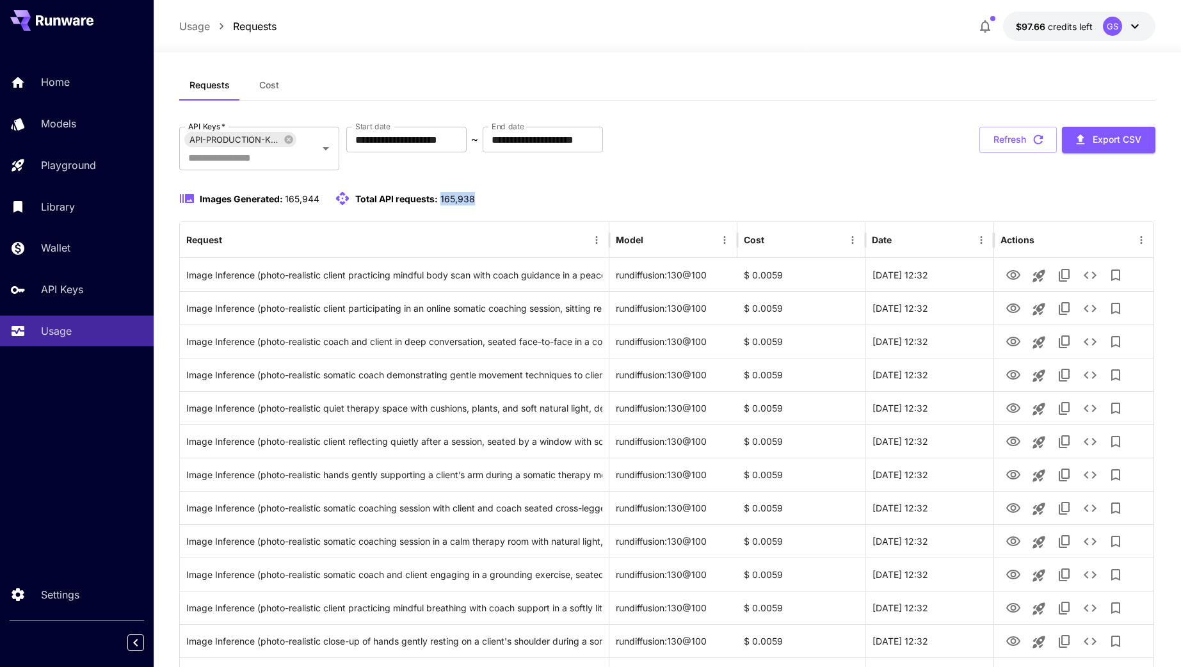
scroll to position [10, 0]
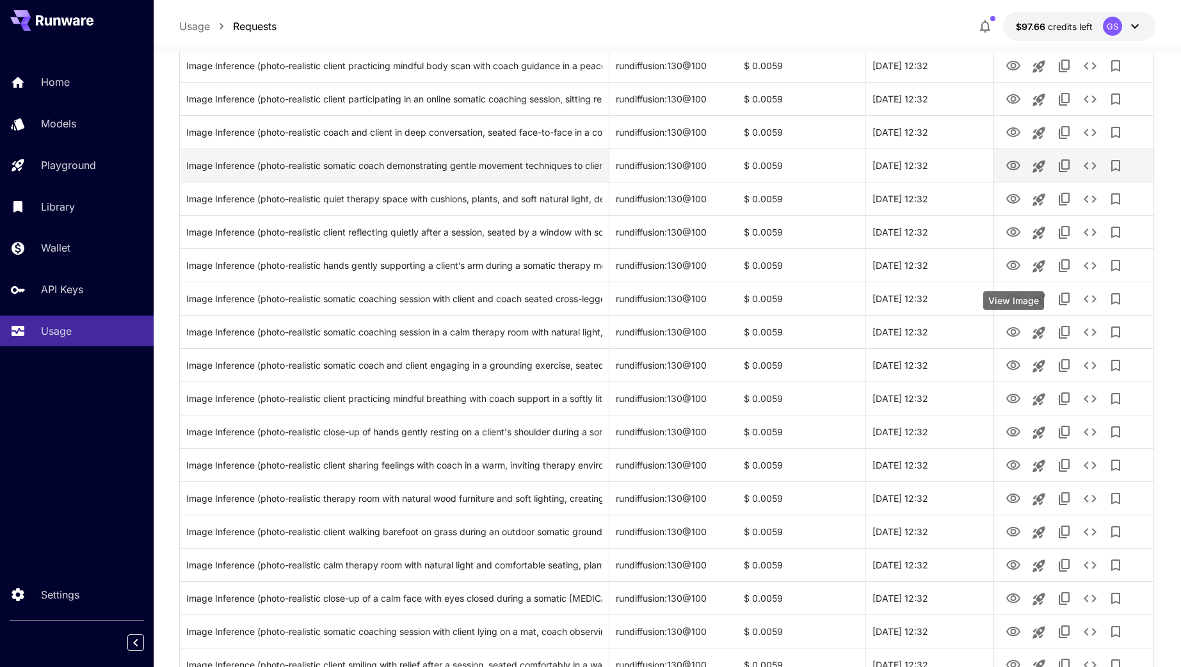
scroll to position [221, 0]
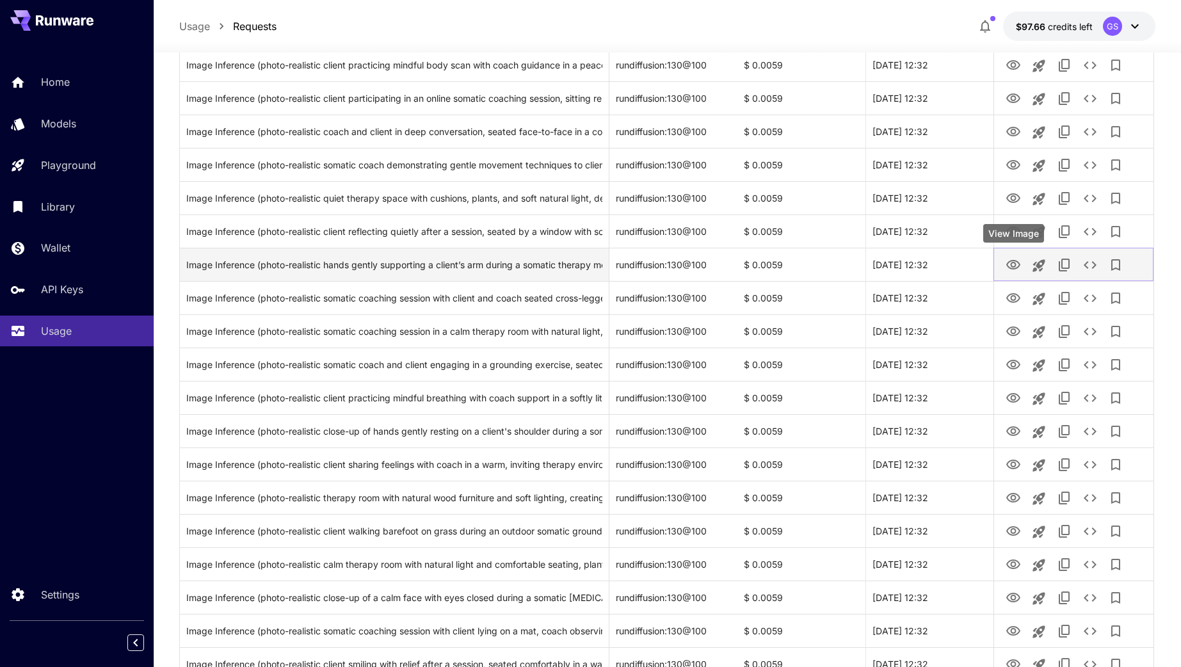
click at [1010, 264] on icon "View Image" at bounding box center [1013, 264] width 15 height 15
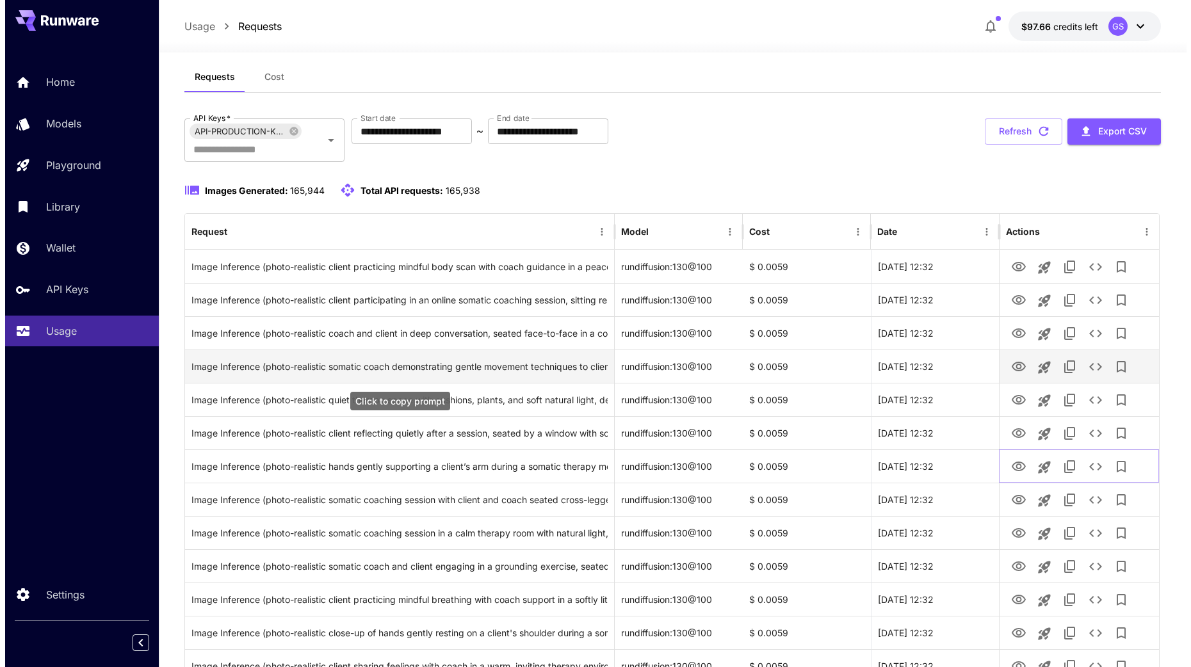
scroll to position [0, 0]
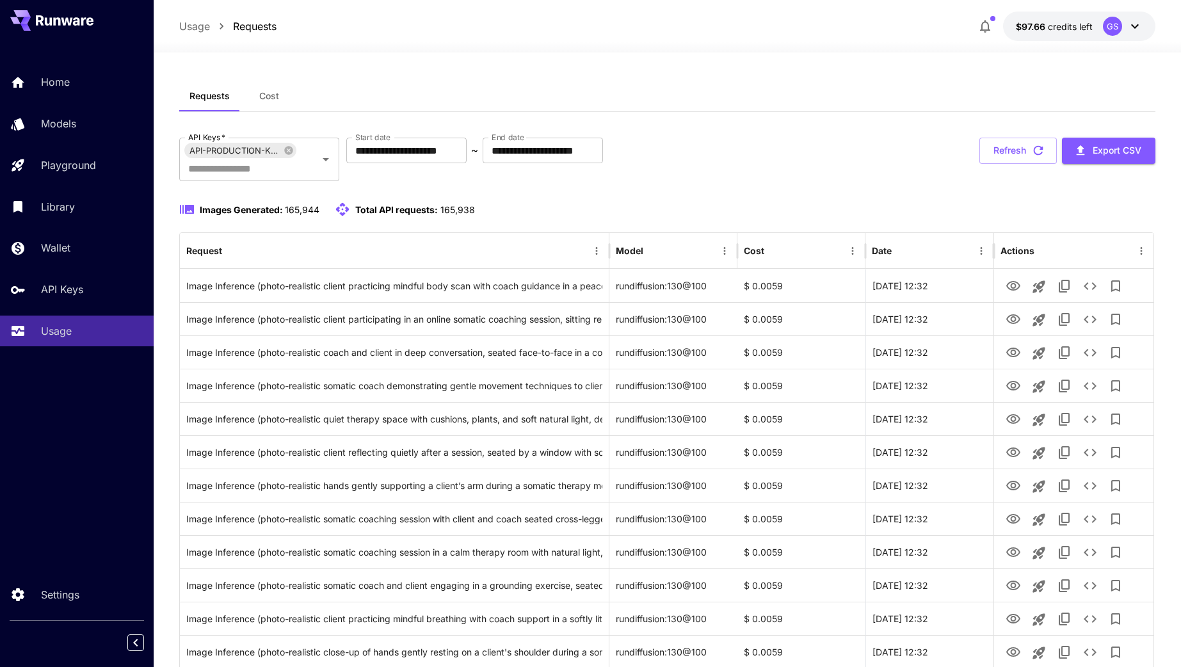
click at [270, 100] on span "Cost" at bounding box center [269, 96] width 20 height 12
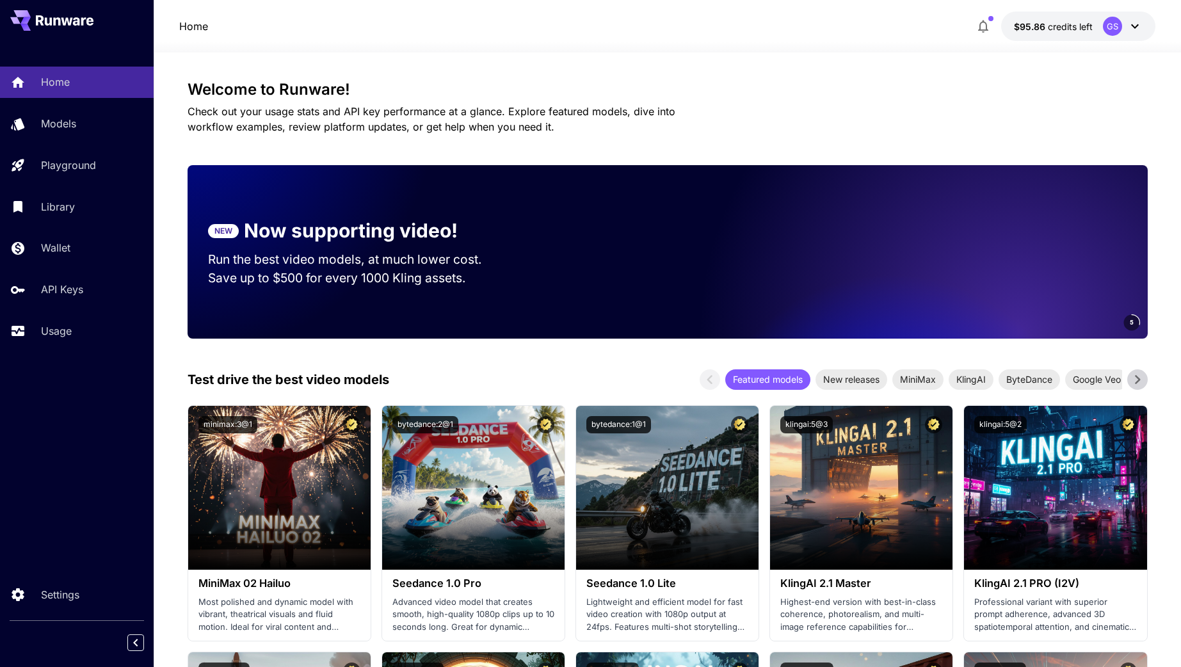
click at [1138, 29] on icon at bounding box center [1135, 26] width 15 height 15
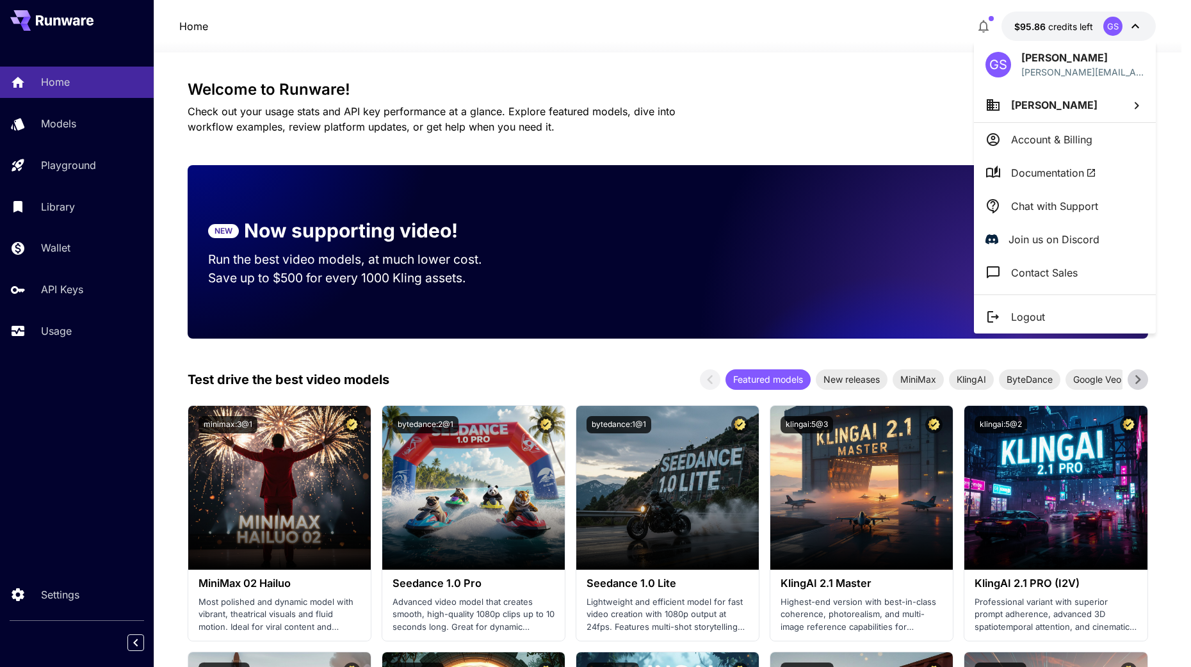
click at [1023, 113] on li "[PERSON_NAME]" at bounding box center [1065, 105] width 182 height 35
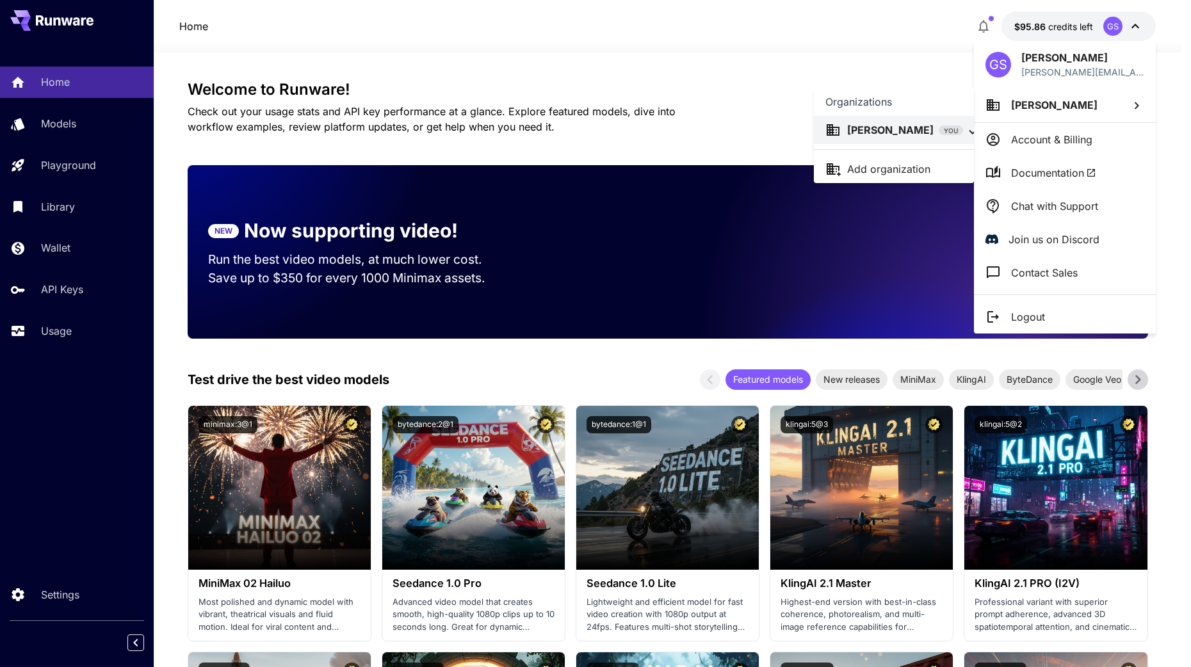
click at [58, 600] on div at bounding box center [595, 333] width 1191 height 667
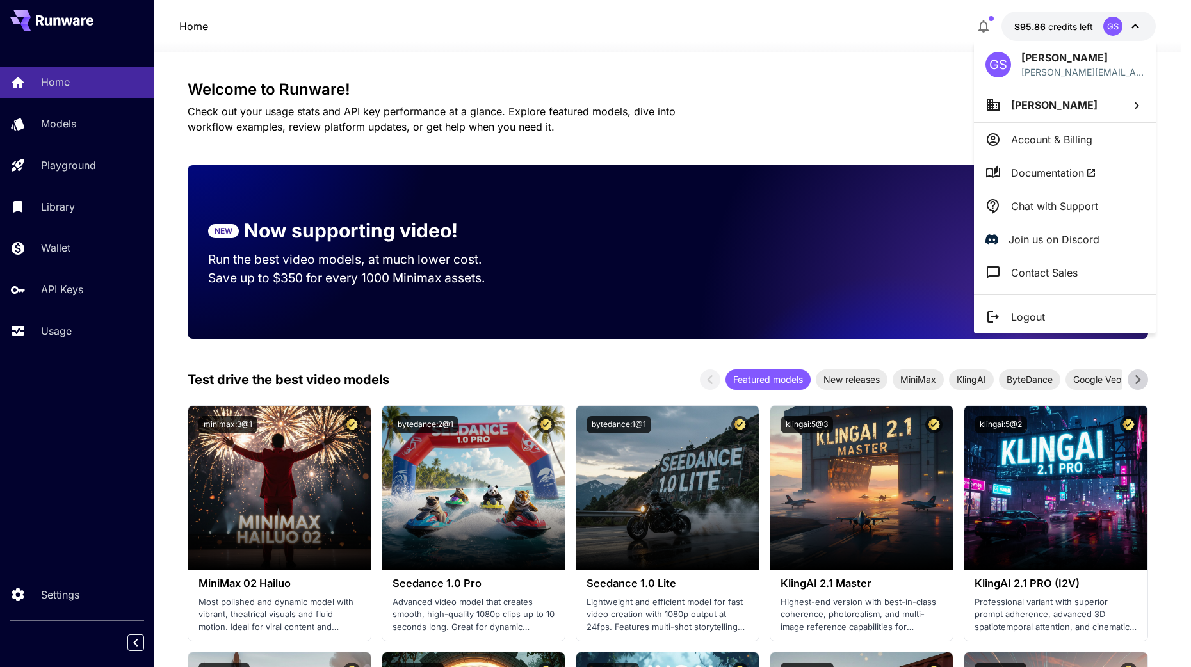
click at [59, 596] on div at bounding box center [595, 333] width 1191 height 667
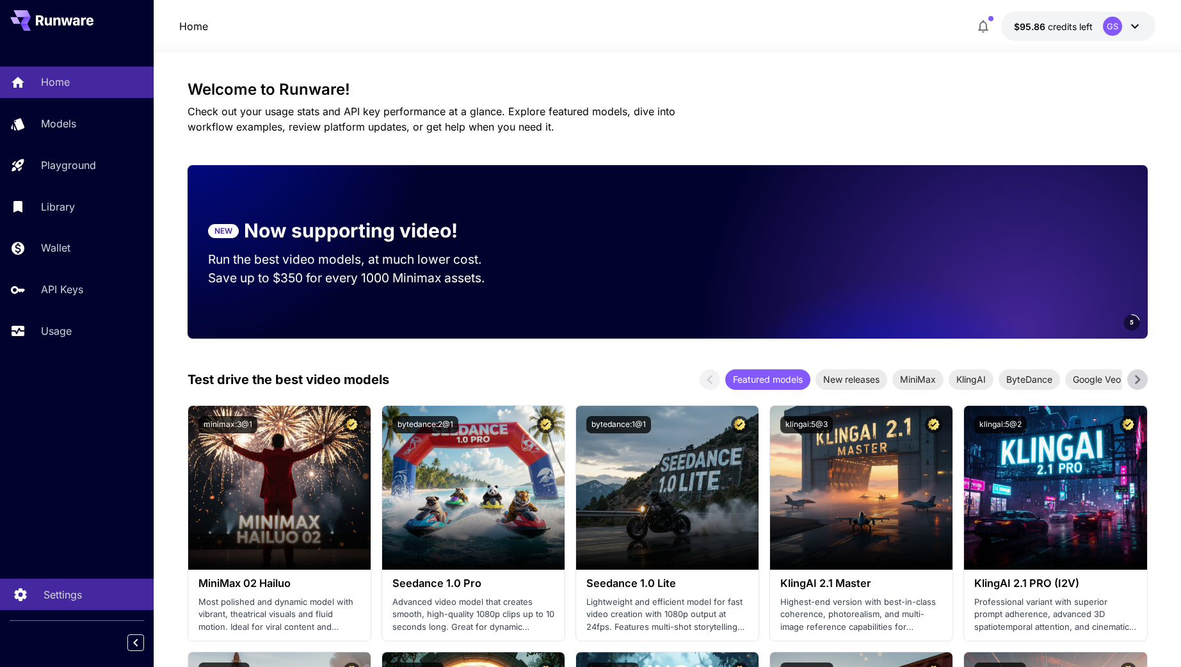
click at [62, 592] on p "Settings" at bounding box center [63, 594] width 38 height 15
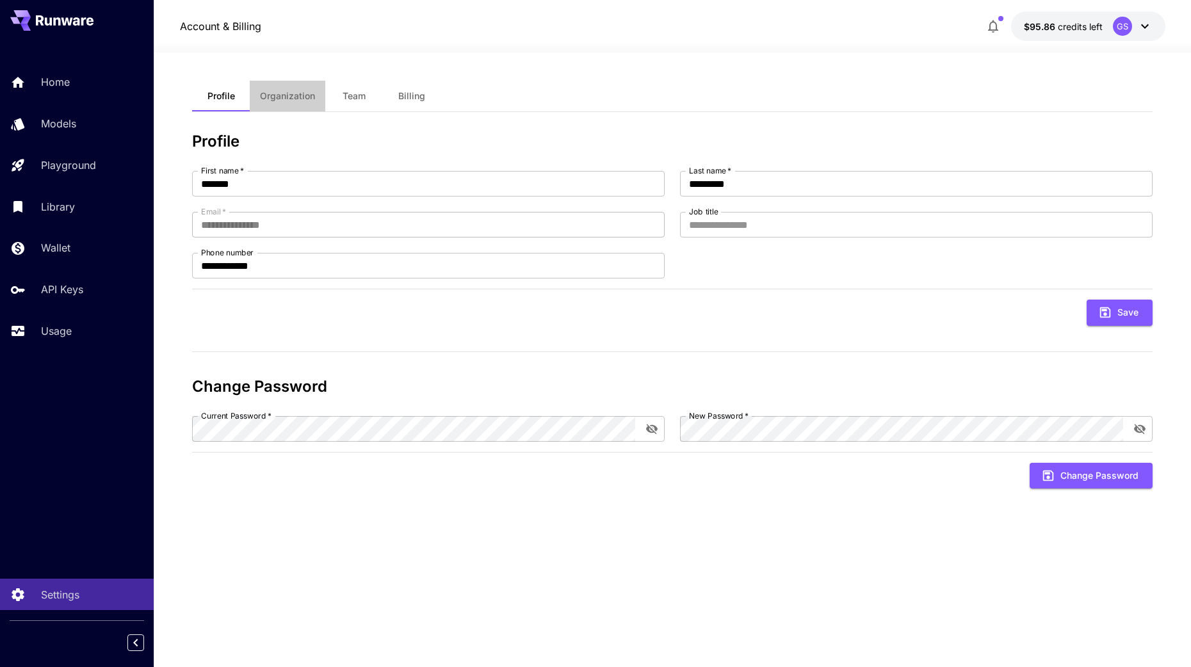
click at [292, 101] on span "Organization" at bounding box center [287, 96] width 55 height 12
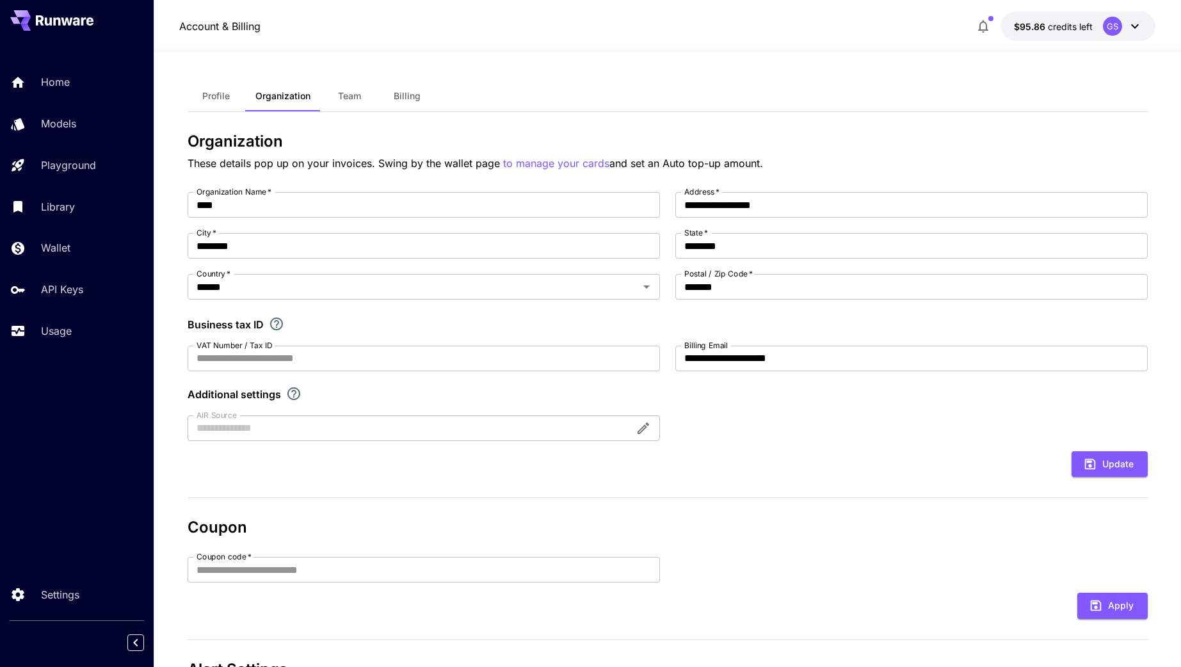
click at [344, 93] on span "Team" at bounding box center [349, 96] width 23 height 12
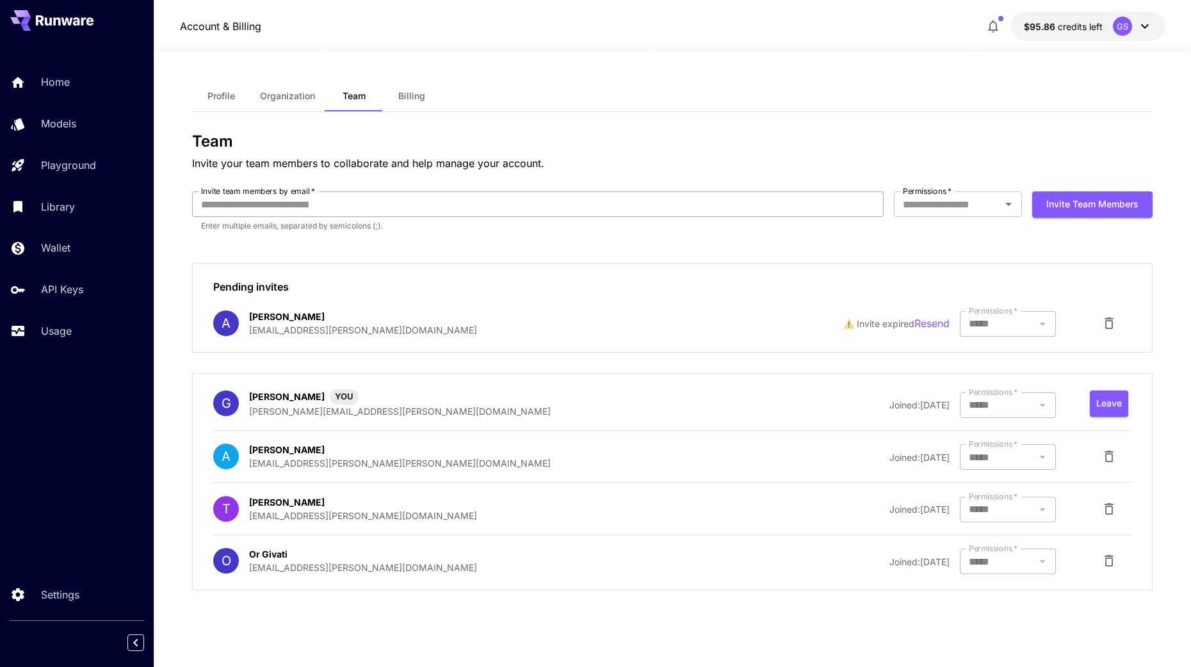
type input "**********"
